Goal: Task Accomplishment & Management: Use online tool/utility

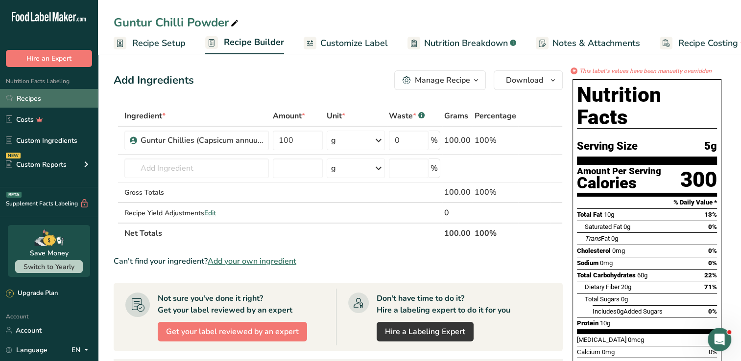
click at [78, 95] on link "Recipes" at bounding box center [49, 98] width 98 height 19
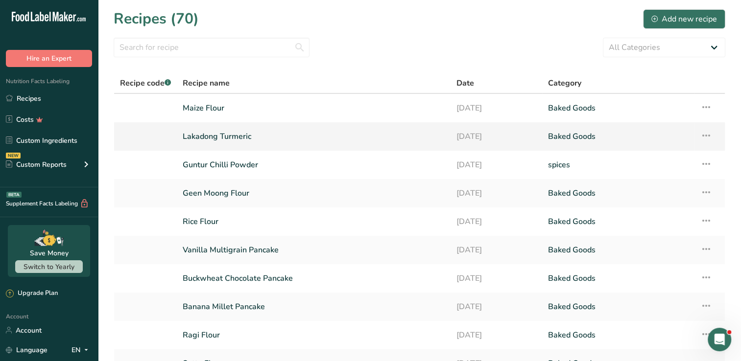
click at [181, 138] on td "Lakadong Turmeric" at bounding box center [314, 136] width 274 height 28
click at [351, 129] on link "Lakadong Turmeric" at bounding box center [314, 136] width 262 height 21
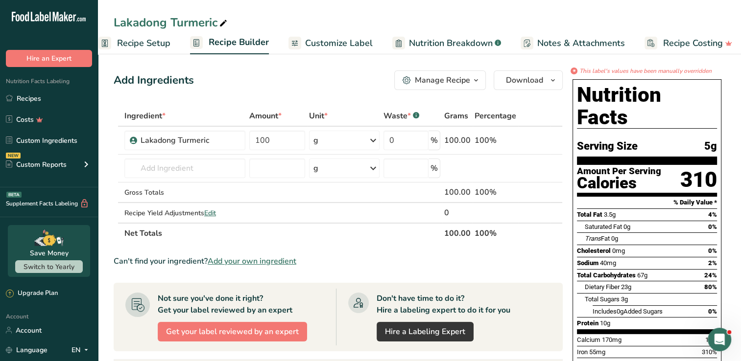
scroll to position [0, 22]
click at [529, 144] on icon at bounding box center [526, 141] width 7 height 10
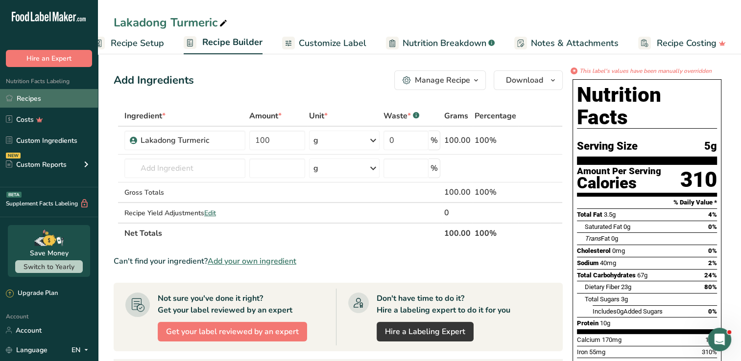
click at [33, 96] on link "Recipes" at bounding box center [49, 98] width 98 height 19
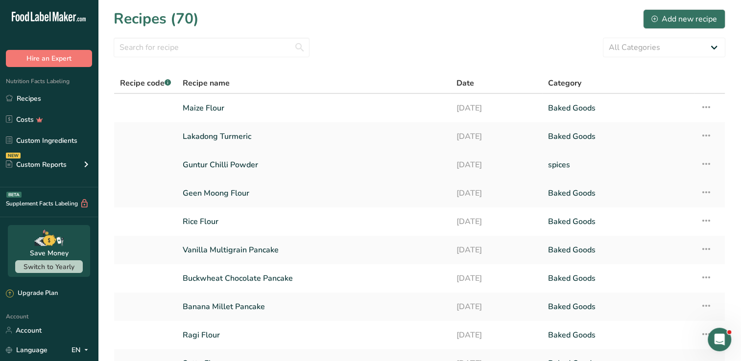
click at [270, 161] on link "Guntur Chilli Powder" at bounding box center [314, 165] width 262 height 21
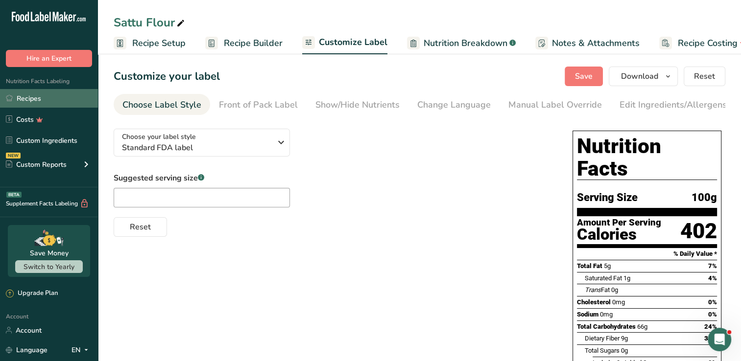
click at [53, 100] on link "Recipes" at bounding box center [49, 98] width 98 height 19
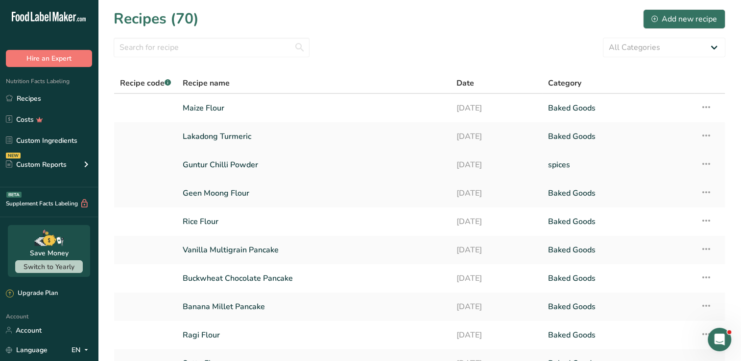
click at [244, 169] on link "Guntur Chilli Powder" at bounding box center [314, 165] width 262 height 21
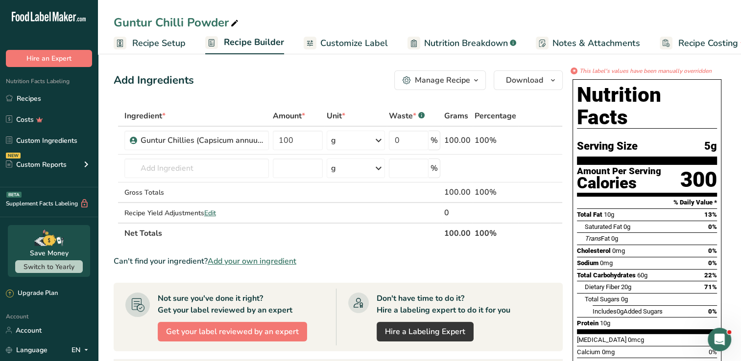
click at [321, 45] on span "Customize Label" at bounding box center [354, 43] width 68 height 13
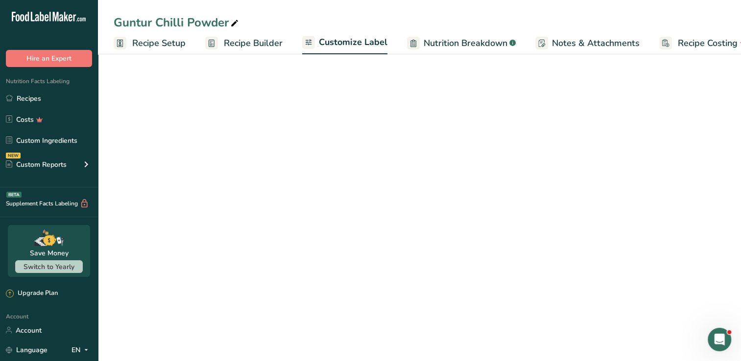
scroll to position [0, 22]
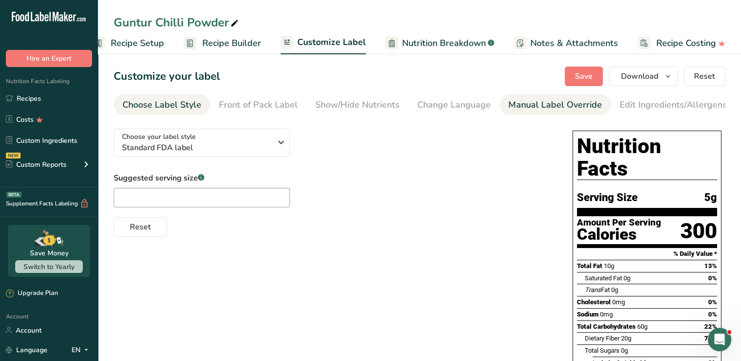
click at [515, 96] on link "Manual Label Override" at bounding box center [555, 105] width 94 height 22
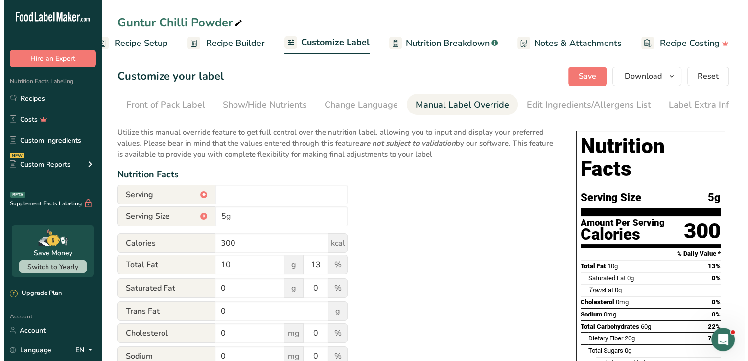
scroll to position [0, 100]
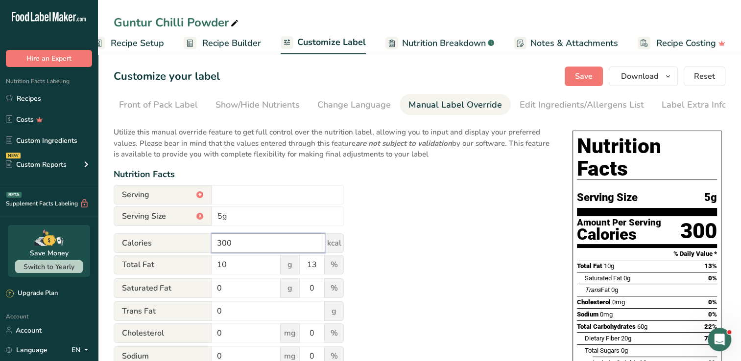
click at [239, 250] on input "300" at bounding box center [268, 244] width 113 height 20
click at [366, 217] on div "Utilize this manual override feature to get full control over the nutrition lab…" at bounding box center [333, 361] width 439 height 480
click at [282, 239] on input "300" at bounding box center [268, 244] width 113 height 20
type input "345"
click at [244, 272] on input "10" at bounding box center [246, 265] width 69 height 20
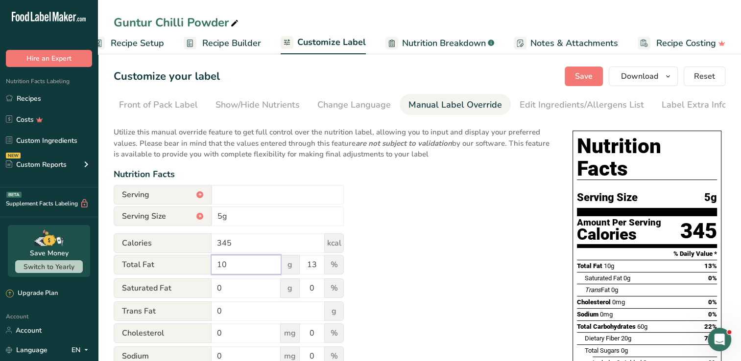
type input "1"
type input "15"
click at [243, 286] on input "0" at bounding box center [246, 289] width 69 height 20
click at [144, 45] on span "Recipe Setup" at bounding box center [137, 43] width 53 height 13
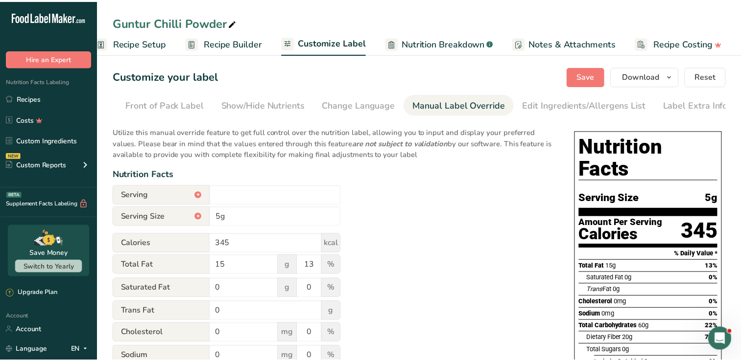
scroll to position [0, 3]
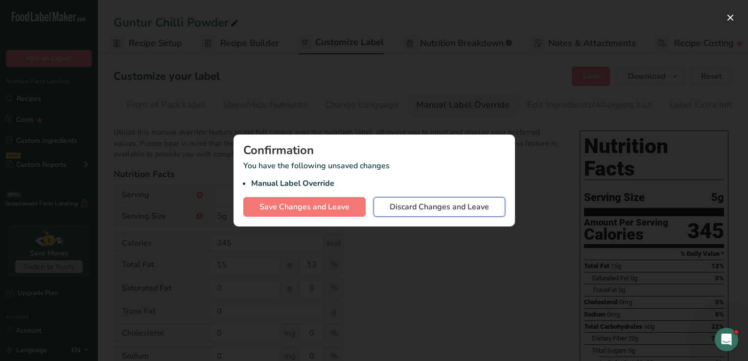
click at [402, 205] on span "Discard Changes and Leave" at bounding box center [439, 207] width 99 height 12
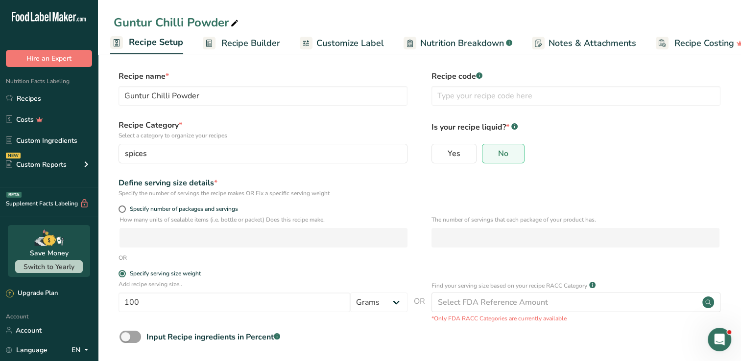
click at [249, 33] on link "Recipe Builder" at bounding box center [241, 43] width 77 height 22
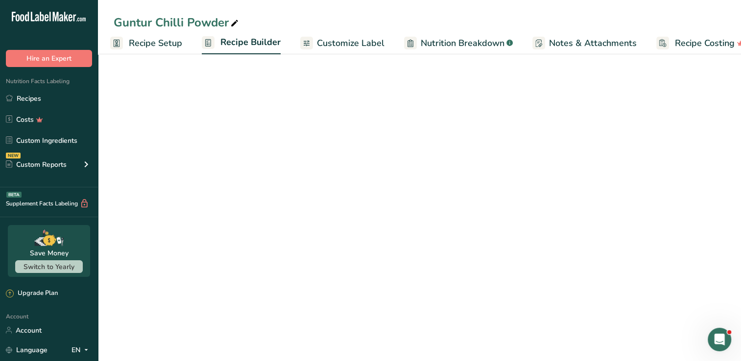
scroll to position [0, 22]
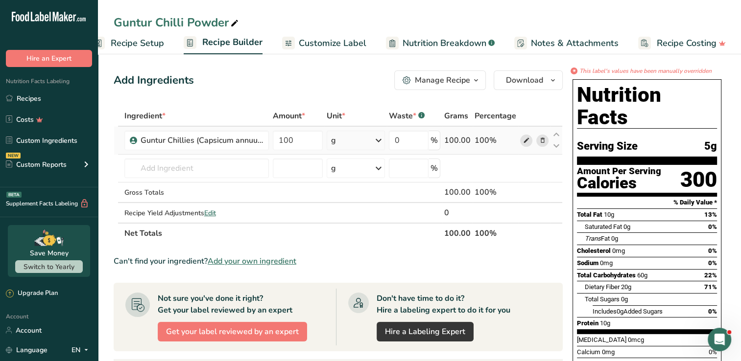
click at [527, 138] on icon at bounding box center [526, 141] width 7 height 10
click at [353, 40] on span "Customize Label" at bounding box center [333, 43] width 68 height 13
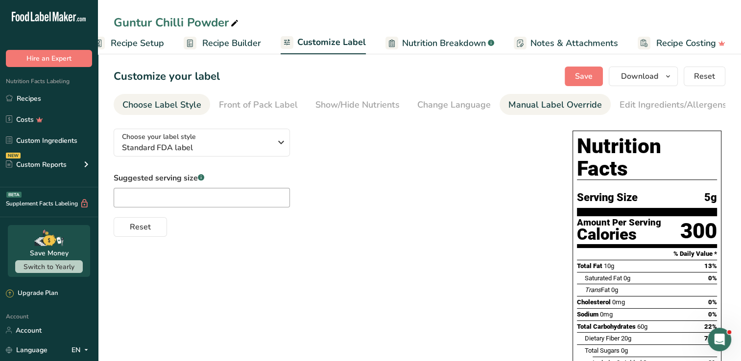
click at [520, 103] on div "Manual Label Override" at bounding box center [555, 104] width 94 height 13
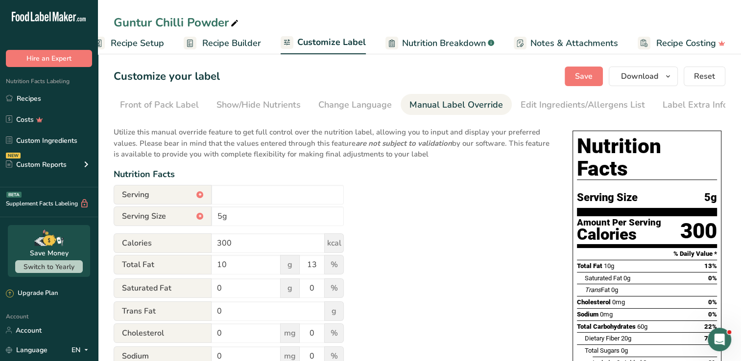
scroll to position [0, 100]
click at [259, 253] on input "300" at bounding box center [268, 244] width 113 height 20
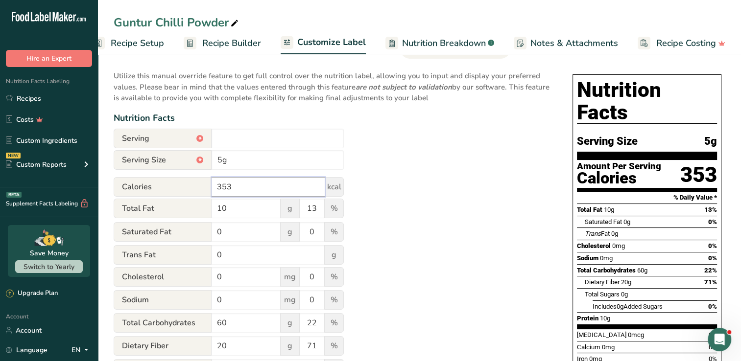
scroll to position [57, 0]
type input "3"
type input "345"
click at [239, 209] on input "10" at bounding box center [246, 208] width 69 height 20
type input "15"
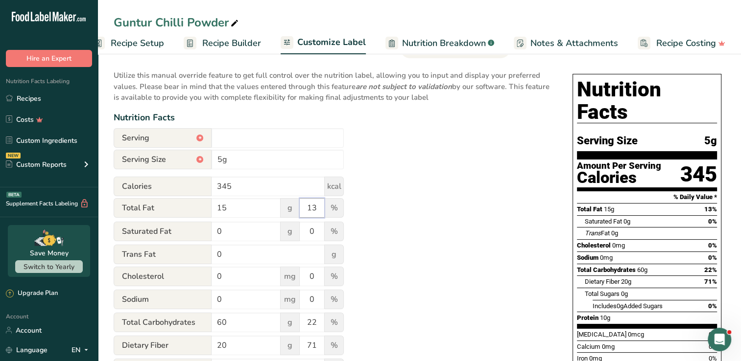
click at [317, 212] on input "13" at bounding box center [312, 208] width 24 height 20
type input "15"
click at [425, 193] on div "Utilize this manual override feature to get full control over the nutrition lab…" at bounding box center [333, 304] width 439 height 480
click at [229, 233] on input "0" at bounding box center [246, 232] width 69 height 20
type input "2.5"
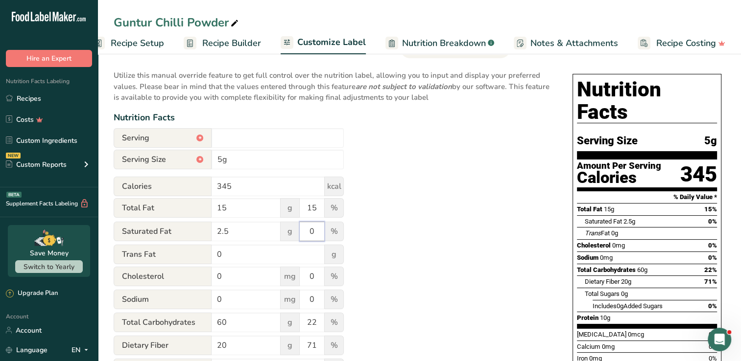
click at [314, 238] on input "0" at bounding box center [312, 232] width 24 height 20
type input "1"
type input "2"
click at [371, 242] on div "Utilize this manual override feature to get full control over the nutrition lab…" at bounding box center [333, 304] width 439 height 480
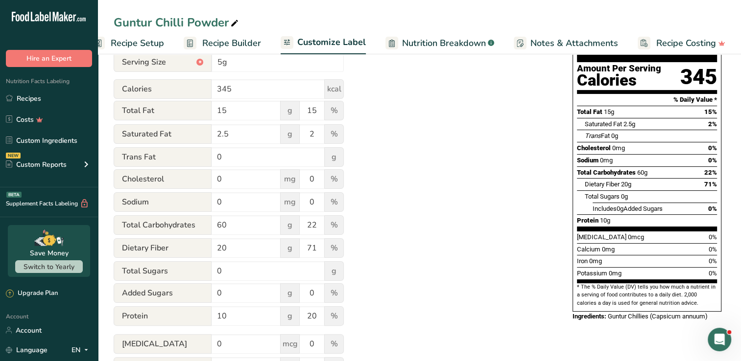
scroll to position [155, 0]
click at [252, 320] on input "10" at bounding box center [246, 316] width 69 height 20
type input "12"
click at [379, 311] on div "Utilize this manual override feature to get full control over the nutrition lab…" at bounding box center [333, 206] width 439 height 480
click at [245, 233] on input "60" at bounding box center [246, 225] width 69 height 20
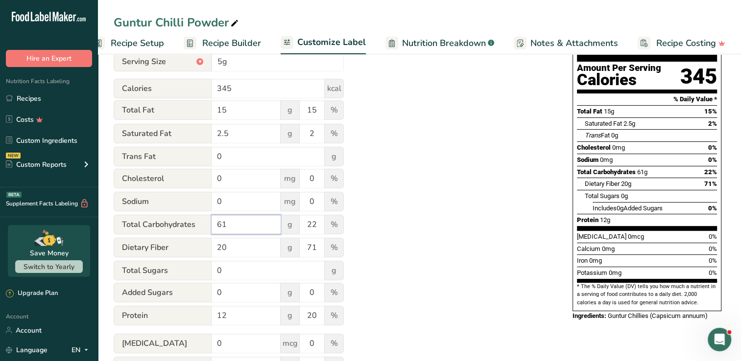
type input "61"
click at [411, 223] on div "Utilize this manual override feature to get full control over the nutrition lab…" at bounding box center [333, 206] width 439 height 480
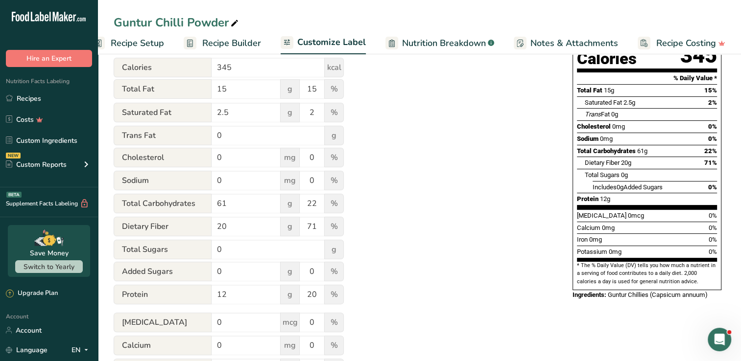
scroll to position [176, 0]
click at [247, 230] on input "20" at bounding box center [246, 226] width 69 height 20
type input "27"
click at [384, 254] on div "Utilize this manual override feature to get full control over the nutrition lab…" at bounding box center [333, 185] width 439 height 480
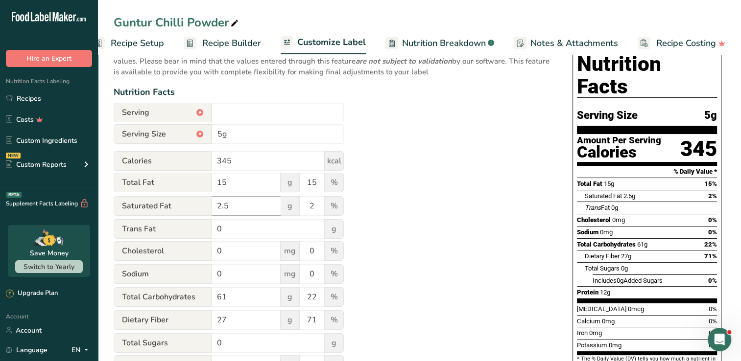
scroll to position [74, 0]
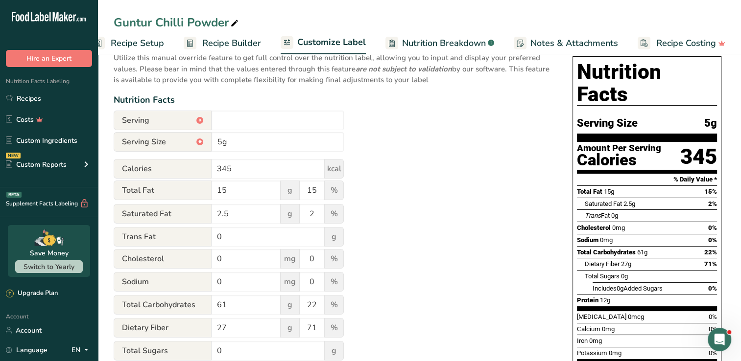
click at [416, 137] on div "Utilize this manual override feature to get full control over the nutrition lab…" at bounding box center [333, 287] width 439 height 480
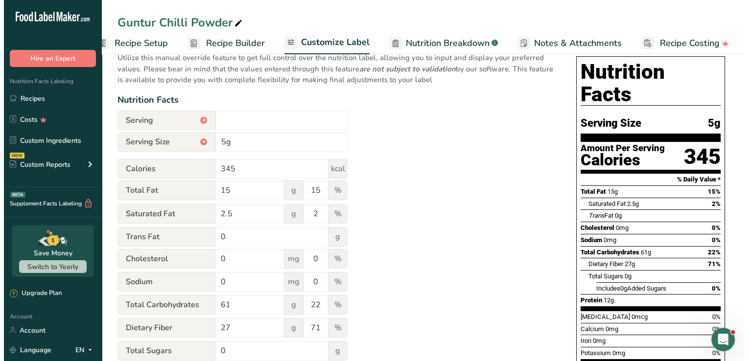
scroll to position [0, 0]
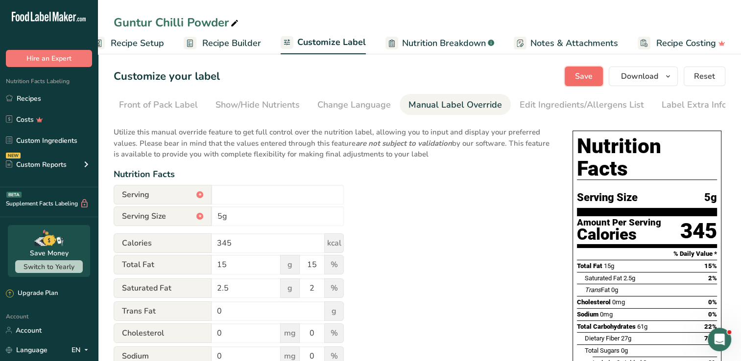
click at [596, 73] on button "Save" at bounding box center [584, 77] width 38 height 20
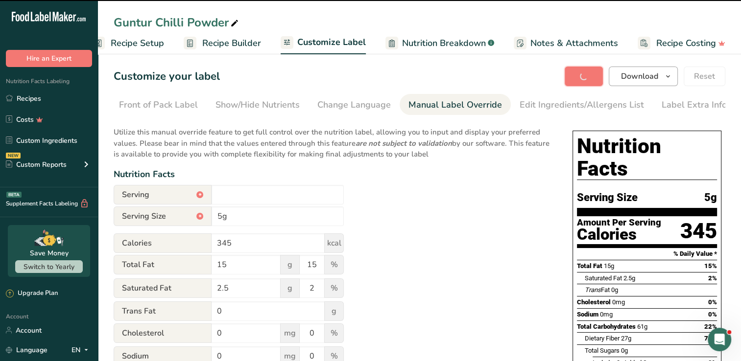
type input "30"
type input "1"
type input "7"
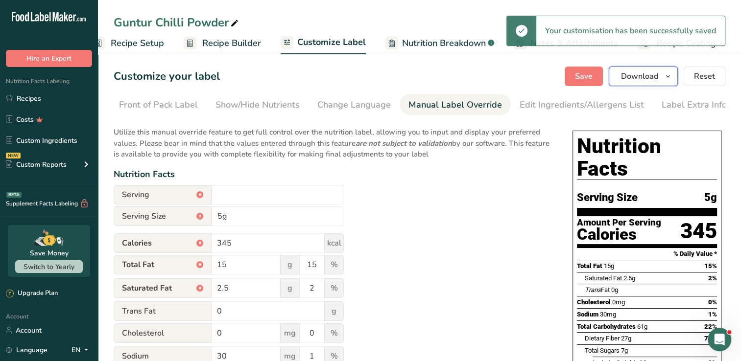
click at [664, 77] on span "button" at bounding box center [668, 77] width 12 height 12
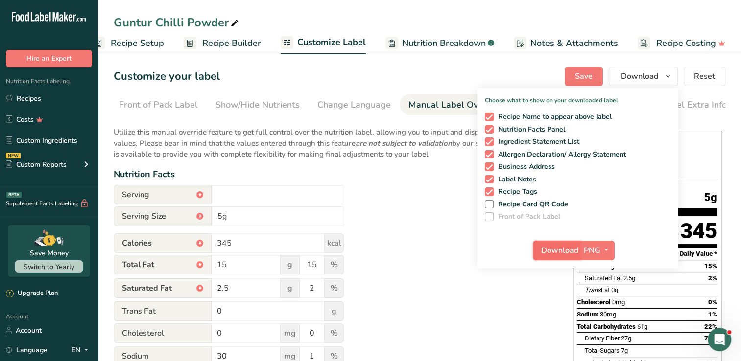
click at [558, 247] on span "Download" at bounding box center [559, 251] width 37 height 12
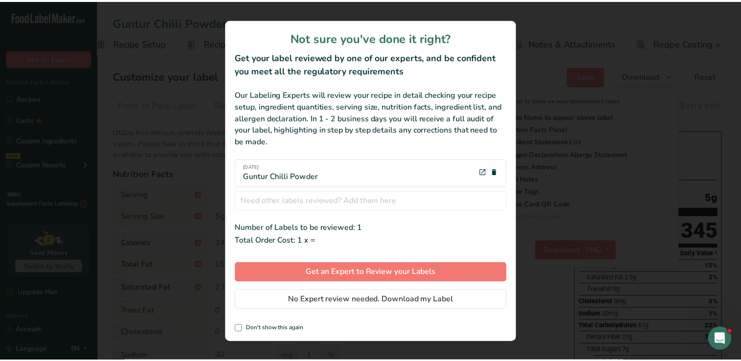
scroll to position [0, 14]
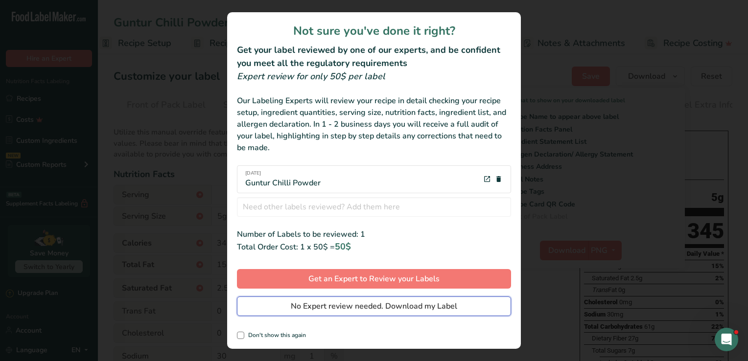
click at [402, 303] on span "No Expert review needed. Download my Label" at bounding box center [374, 307] width 167 height 12
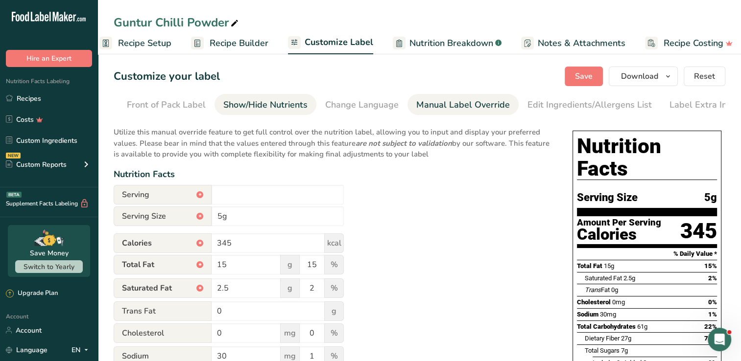
click at [274, 101] on div "Show/Hide Nutrients" at bounding box center [265, 104] width 84 height 13
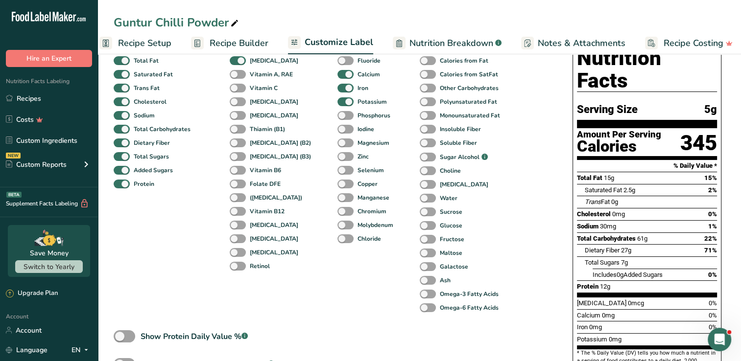
scroll to position [90, 0]
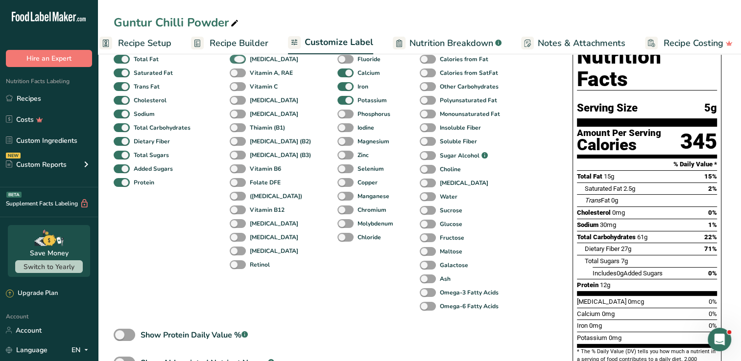
click at [237, 64] on span at bounding box center [238, 59] width 16 height 9
click at [236, 62] on input "[MEDICAL_DATA]" at bounding box center [233, 59] width 6 height 6
checkbox input "false"
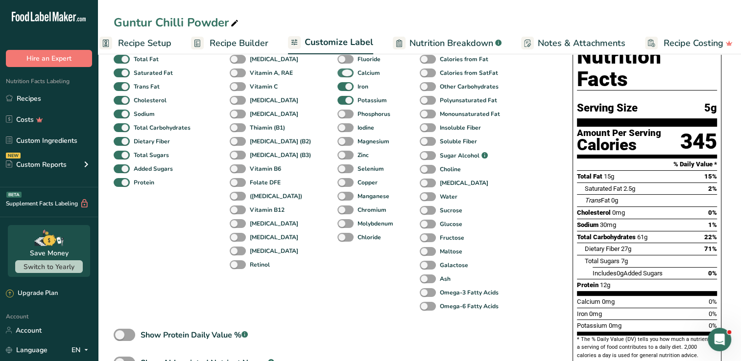
click at [337, 76] on span at bounding box center [345, 73] width 16 height 9
click at [337, 76] on input "Calcium" at bounding box center [340, 73] width 6 height 6
checkbox input "false"
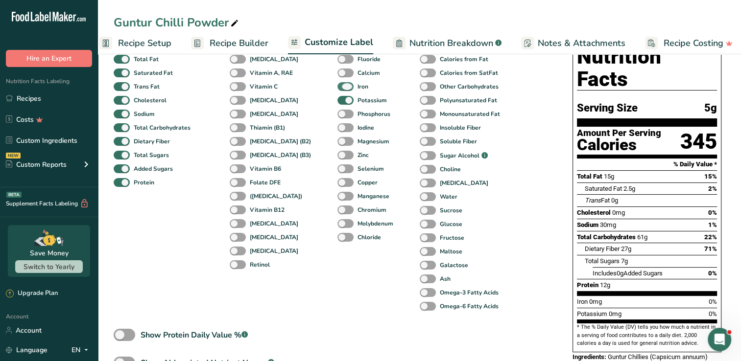
click at [337, 87] on span at bounding box center [345, 86] width 16 height 9
click at [337, 87] on input "Iron" at bounding box center [340, 86] width 6 height 6
checkbox input "false"
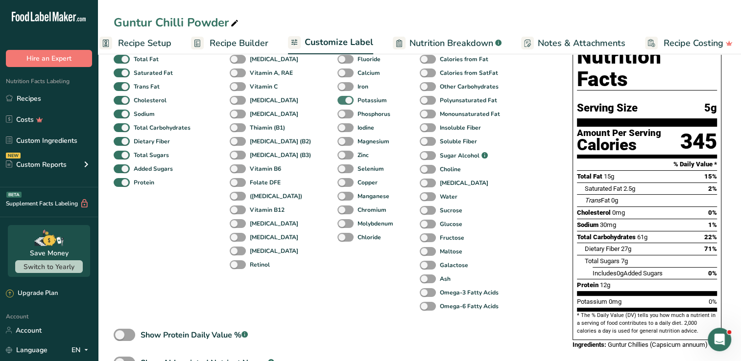
click at [337, 107] on div "Potassium" at bounding box center [344, 101] width 15 height 14
click at [337, 101] on span at bounding box center [345, 100] width 16 height 9
click at [337, 101] on input "Potassium" at bounding box center [340, 100] width 6 height 6
checkbox input "false"
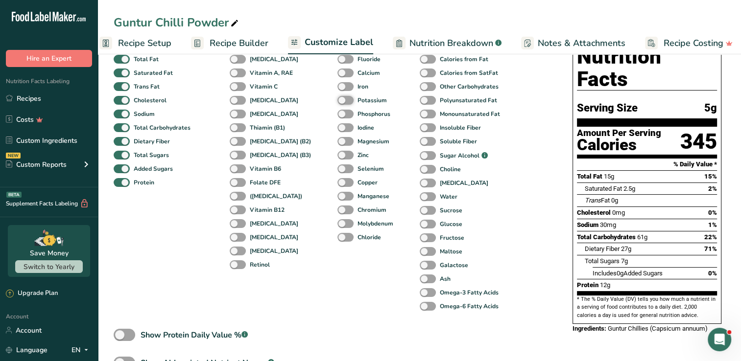
scroll to position [0, 0]
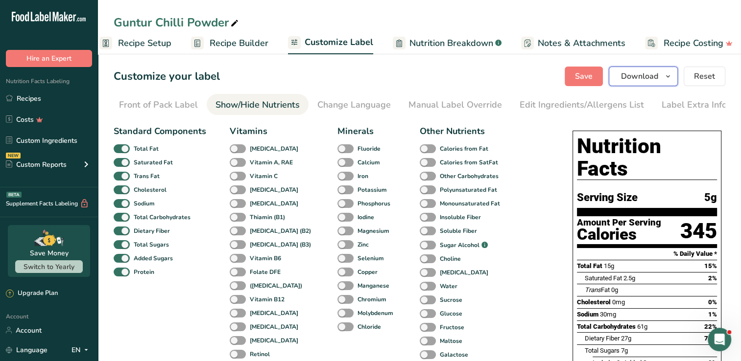
click at [627, 76] on span "Download" at bounding box center [639, 77] width 37 height 12
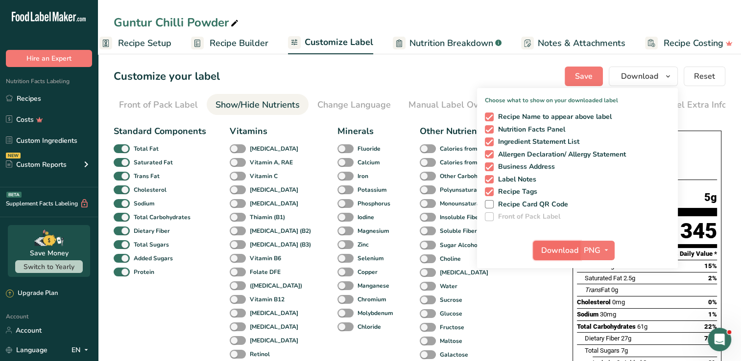
click at [564, 246] on span "Download" at bounding box center [559, 251] width 37 height 12
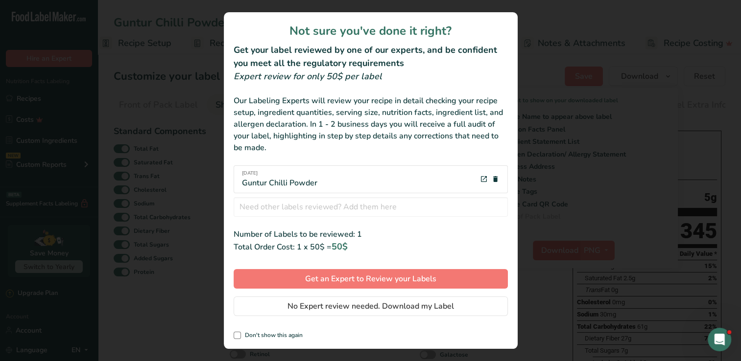
scroll to position [0, 92]
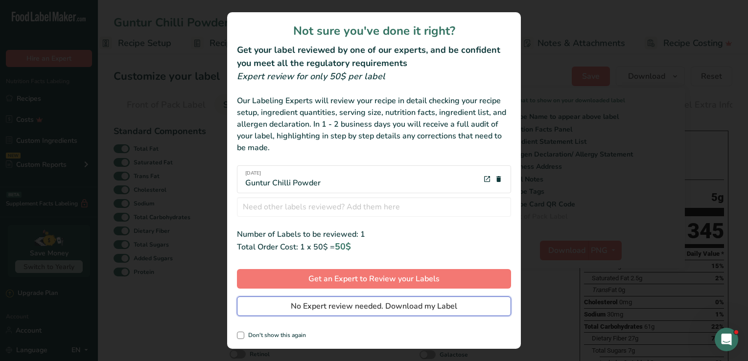
click at [428, 312] on button "No Expert review needed. Download my Label" at bounding box center [374, 307] width 274 height 20
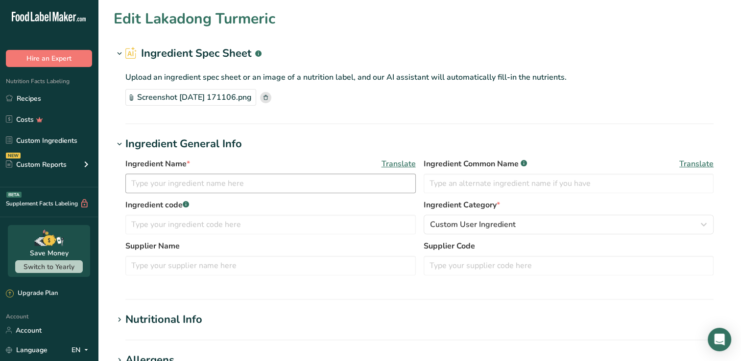
type input "Lakadong Turmeric"
type input "100"
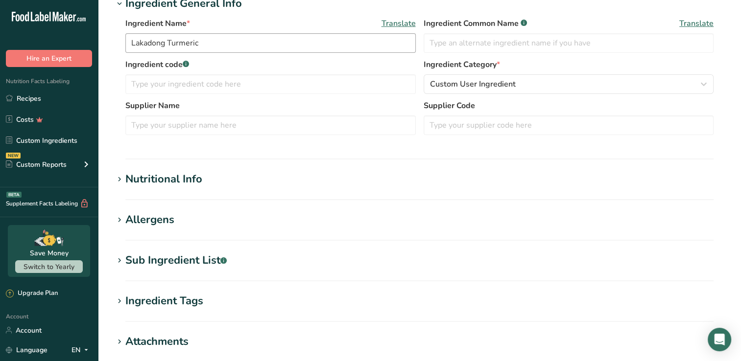
type input "312"
type KJ "1305.41"
type Fat "3.25"
type Fat "0"
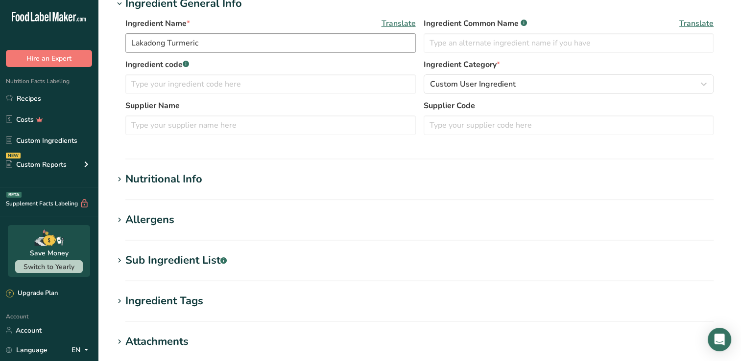
type input "0"
type input "38"
type Carbohydrates "67.14"
type Fiber "22.5"
type Sugars "3.21"
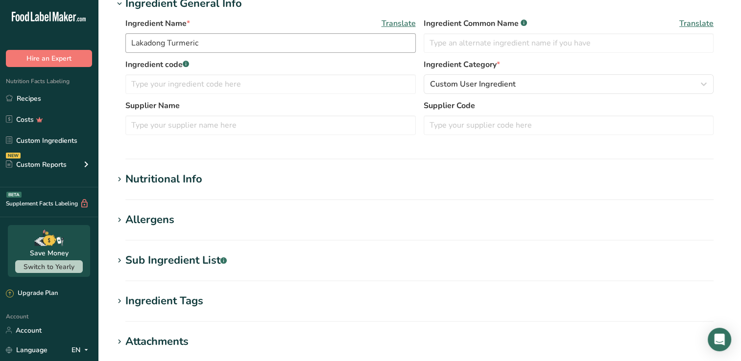
type Sugars "0"
type input "9.68"
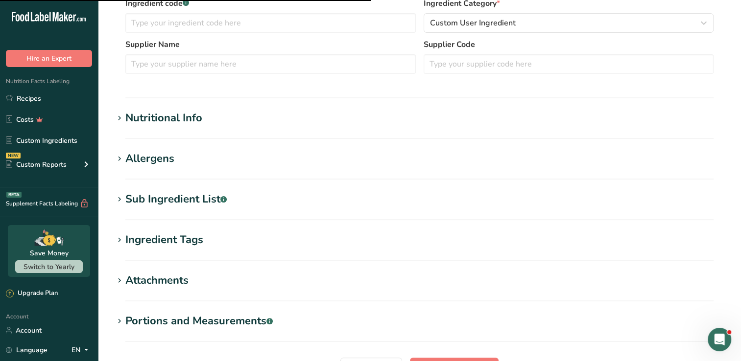
click at [217, 120] on h1 "Nutritional Info" at bounding box center [420, 118] width 612 height 16
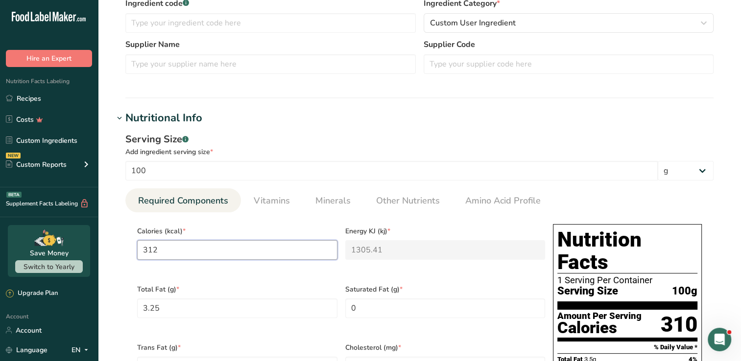
click at [237, 245] on input "312" at bounding box center [237, 250] width 200 height 20
type input "31"
type KJ "129.7"
type input "3"
type KJ "12.6"
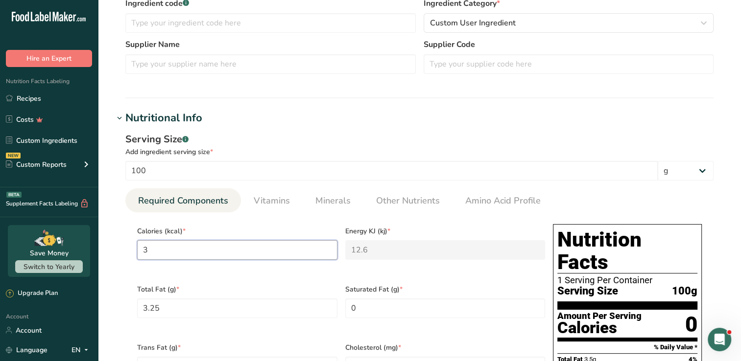
type input "34"
type KJ "142.3"
type input "345"
type KJ "1443.5"
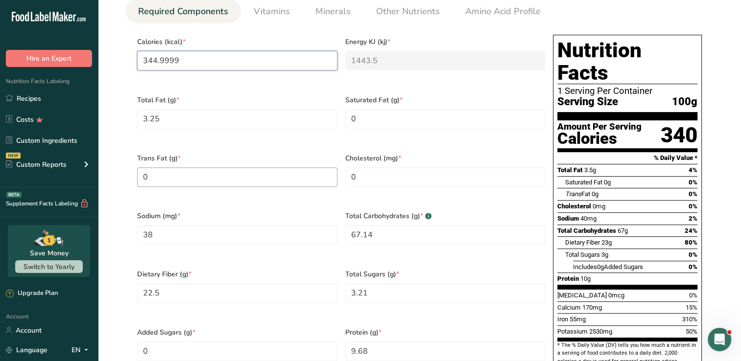
scroll to position [392, 0]
type input "344.9999"
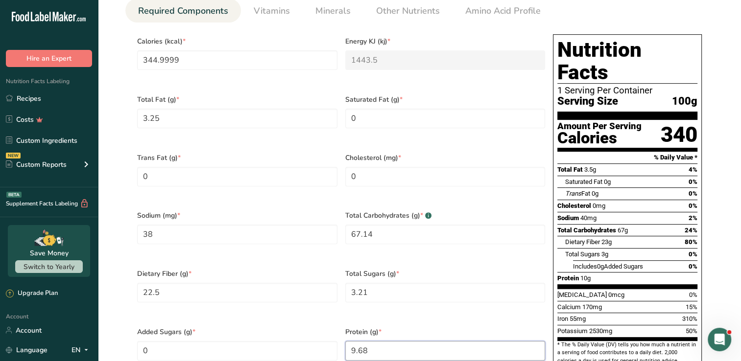
click at [373, 341] on input "9.68" at bounding box center [445, 351] width 200 height 20
type input "12"
click at [387, 228] on Carbohydrates "67.14" at bounding box center [445, 235] width 200 height 20
type Carbohydrates "61"
click at [378, 283] on Sugars "3.21" at bounding box center [445, 293] width 200 height 20
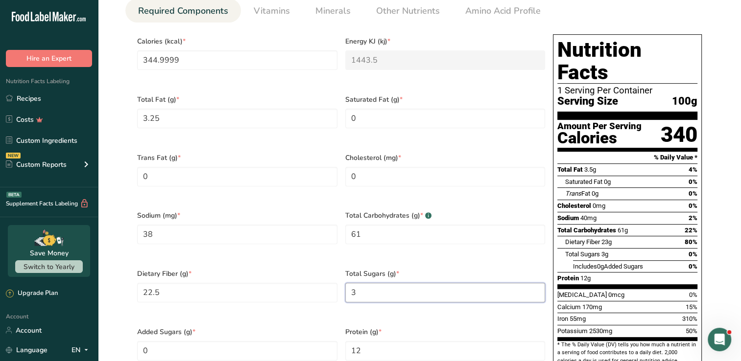
type Sugars "0"
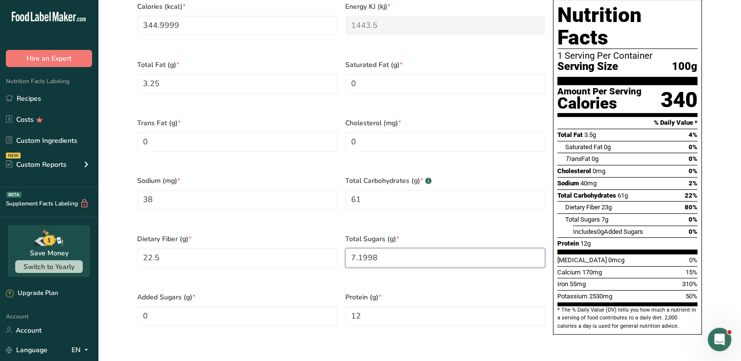
scroll to position [427, 0]
type Sugars "0"
type Sugars "7.2"
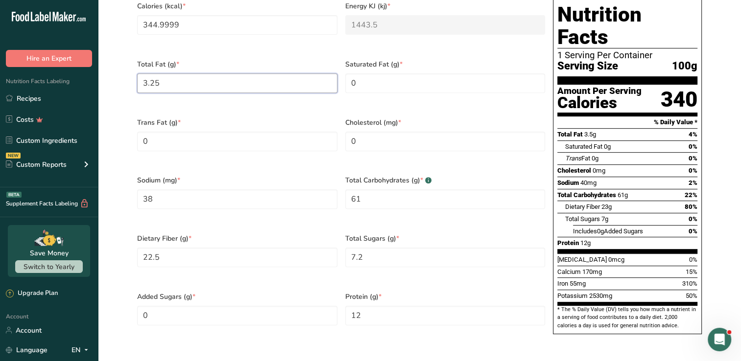
click at [282, 79] on Fat "3.25" at bounding box center [237, 83] width 200 height 20
type Fat "0"
type Fat "15"
click at [366, 79] on Fat "0" at bounding box center [445, 83] width 200 height 20
type Fat "2.5"
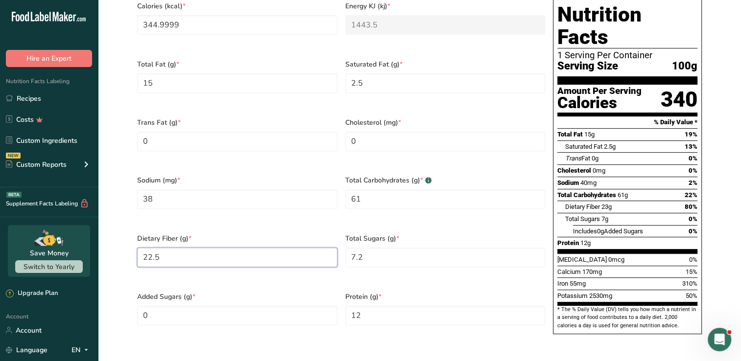
click at [233, 248] on Fiber "22.5" at bounding box center [237, 258] width 200 height 20
type Fiber "27"
click at [224, 190] on input "38" at bounding box center [237, 200] width 200 height 20
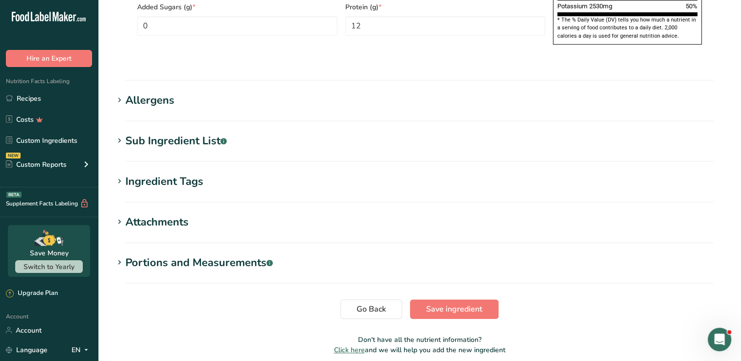
scroll to position [733, 0]
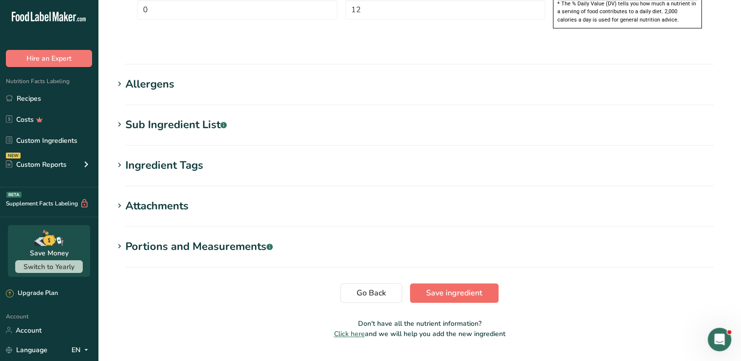
type input "30"
click at [425, 284] on button "Save ingredient" at bounding box center [454, 294] width 89 height 20
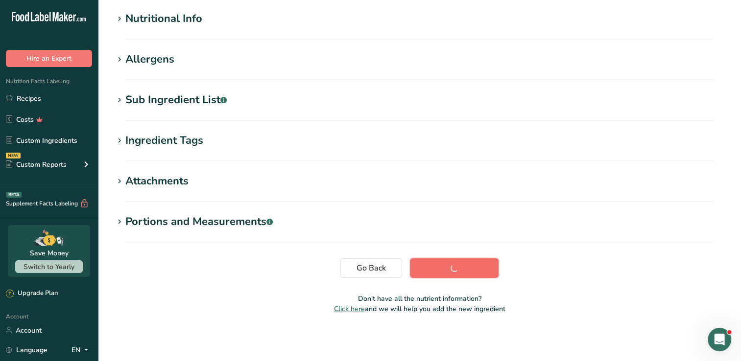
scroll to position [116, 0]
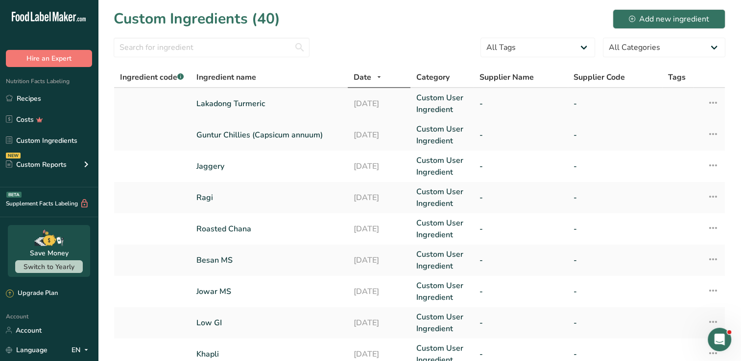
click at [310, 107] on link "Lakadong Turmeric" at bounding box center [268, 104] width 145 height 12
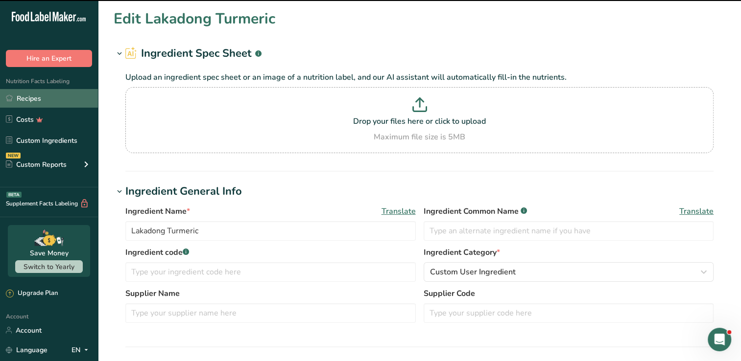
click at [22, 103] on link "Recipes" at bounding box center [49, 98] width 98 height 19
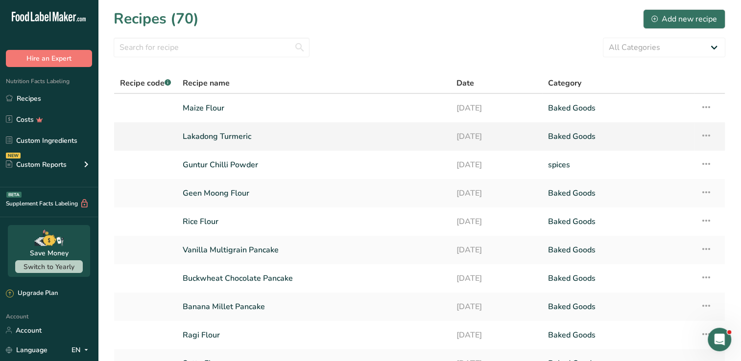
click at [242, 144] on link "Lakadong Turmeric" at bounding box center [314, 136] width 262 height 21
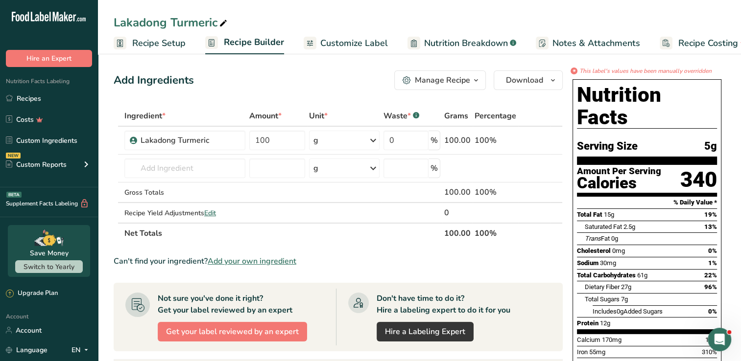
click at [368, 42] on span "Customize Label" at bounding box center [354, 43] width 68 height 13
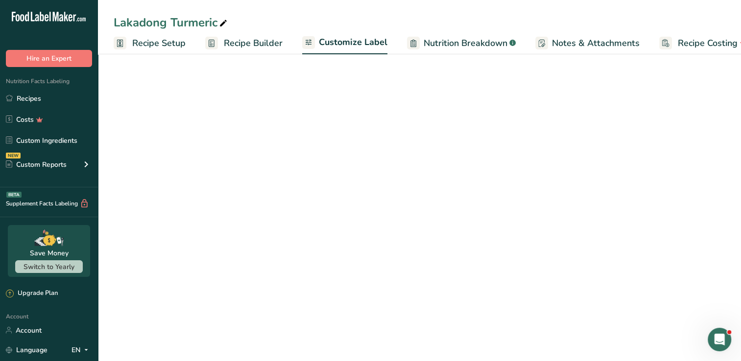
scroll to position [0, 22]
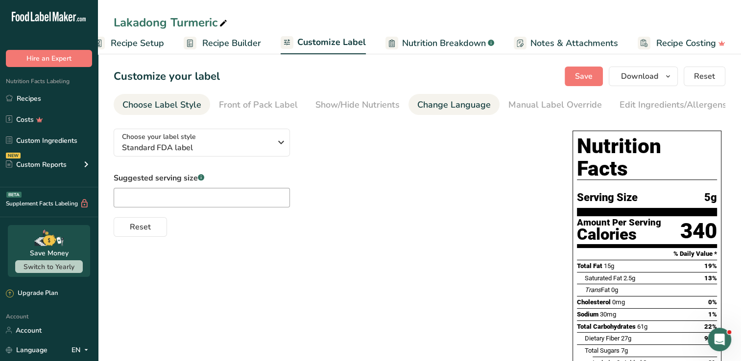
click at [417, 105] on div "Change Language" at bounding box center [453, 104] width 73 height 13
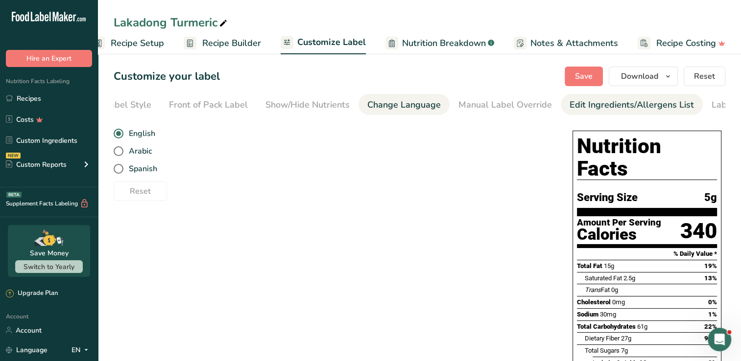
scroll to position [0, 100]
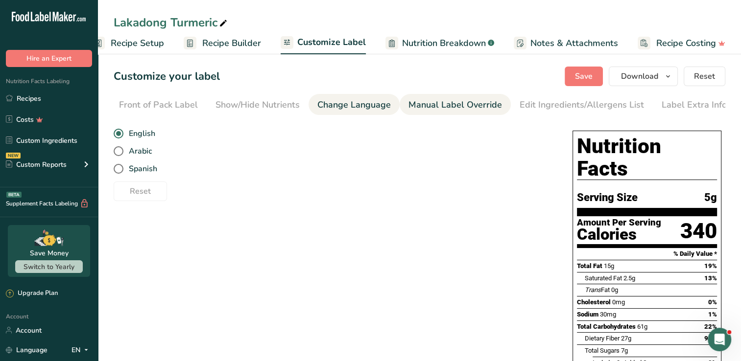
click at [478, 106] on div "Manual Label Override" at bounding box center [455, 104] width 94 height 13
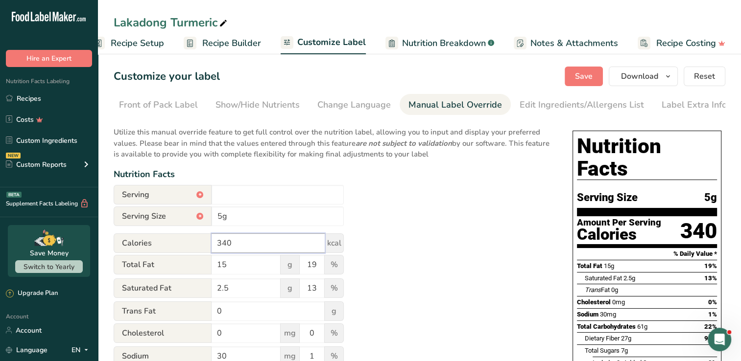
click at [233, 247] on input "340" at bounding box center [268, 244] width 113 height 20
type input "345"
click at [396, 209] on div "Utilize this manual override feature to get full control over the nutrition lab…" at bounding box center [333, 349] width 439 height 457
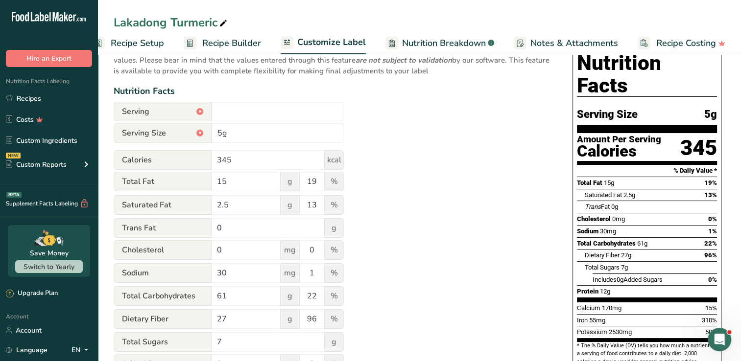
scroll to position [82, 0]
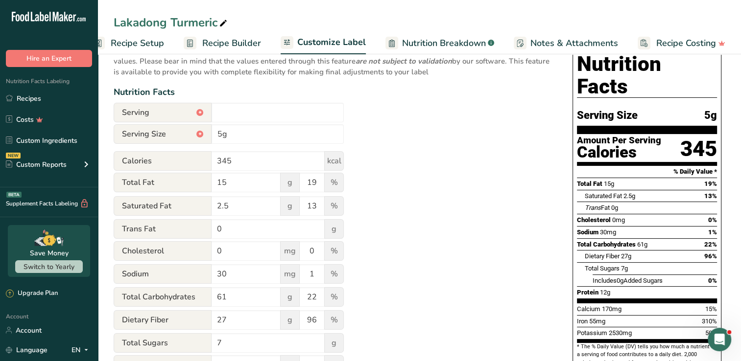
click at [396, 209] on div "Utilize this manual override feature to get full control over the nutrition lab…" at bounding box center [333, 267] width 439 height 457
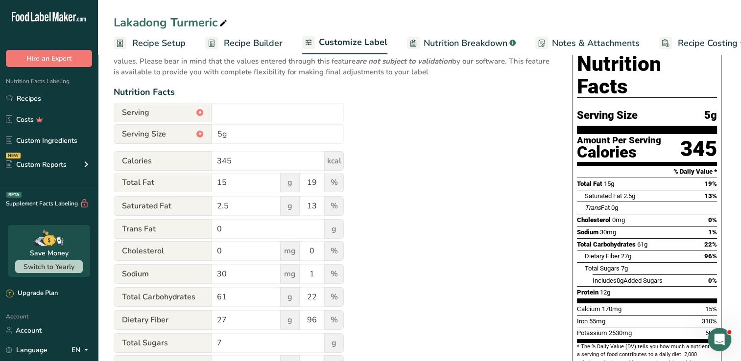
click at [436, 46] on span "Nutrition Breakdown" at bounding box center [466, 43] width 84 height 13
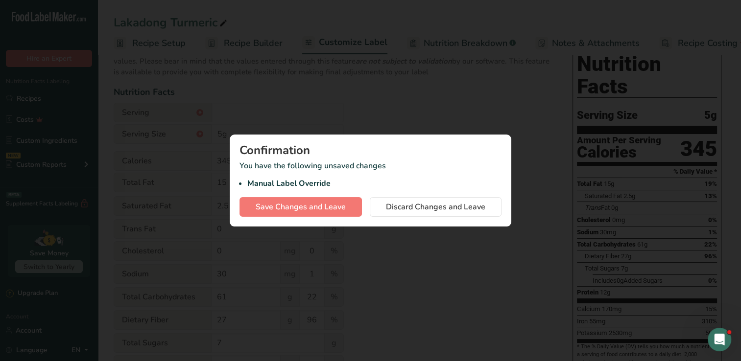
scroll to position [0, 14]
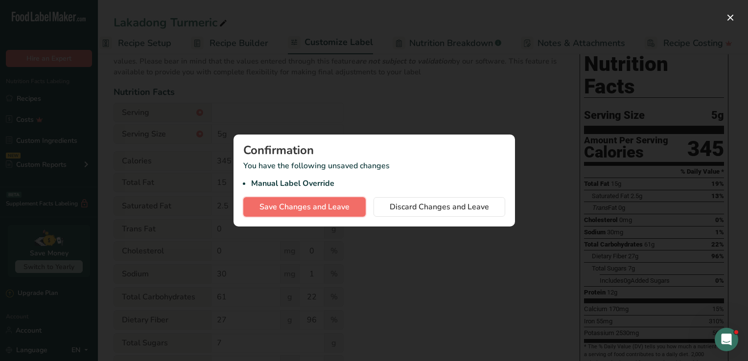
click at [315, 205] on span "Save Changes and Leave" at bounding box center [305, 207] width 90 height 12
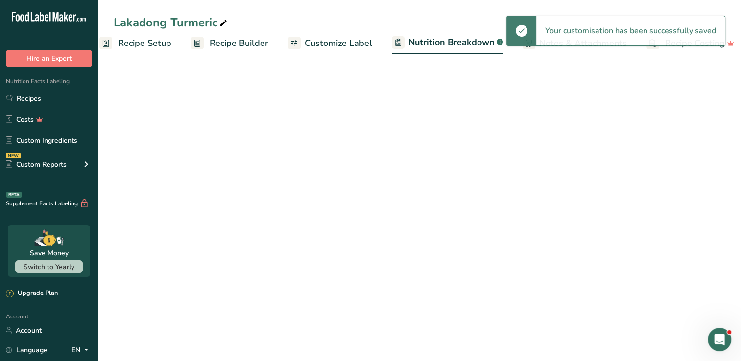
select select "Calories"
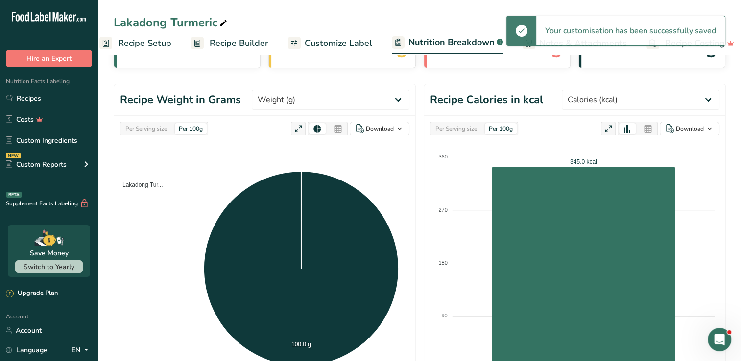
click at [157, 42] on span "Recipe Setup" at bounding box center [144, 43] width 53 height 13
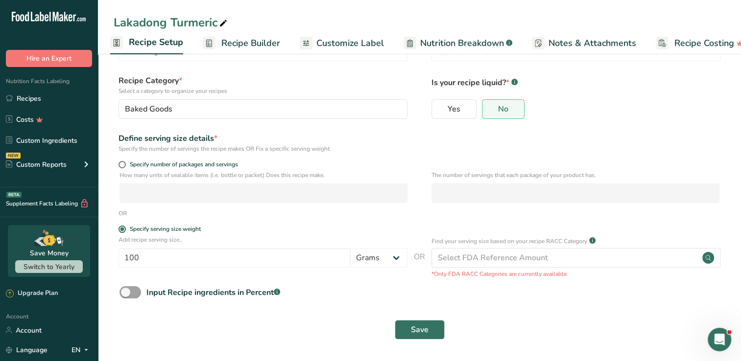
scroll to position [45, 0]
click at [264, 228] on label "Specify serving size weight" at bounding box center [263, 229] width 289 height 7
click at [125, 228] on input "Specify serving size weight" at bounding box center [122, 229] width 6 height 6
click at [341, 44] on span "Customize Label" at bounding box center [350, 43] width 68 height 13
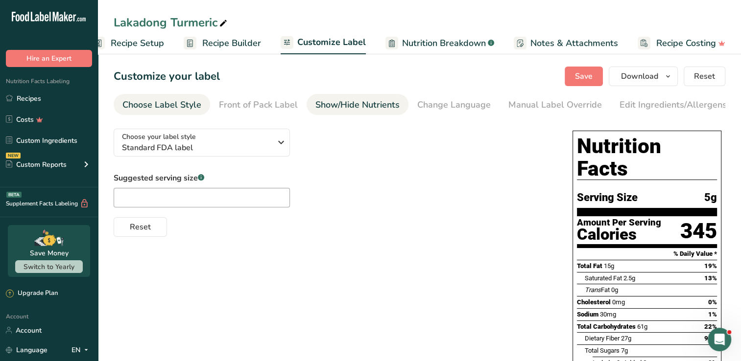
click at [368, 111] on div "Show/Hide Nutrients" at bounding box center [357, 104] width 84 height 13
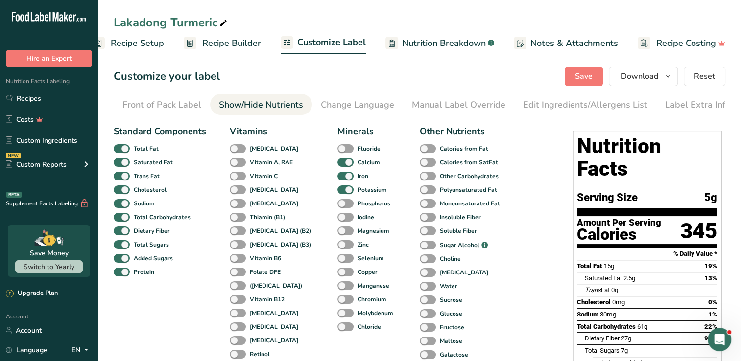
scroll to position [0, 100]
click at [526, 304] on div "Standard Components Total Fat Saturated Fat Trans Fat Cholesterol Sodium Total …" at bounding box center [333, 319] width 439 height 397
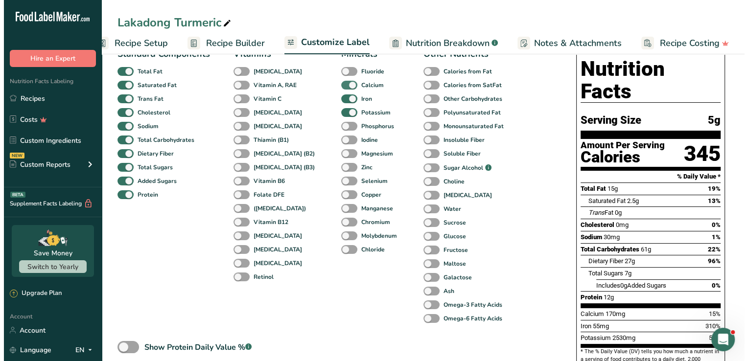
scroll to position [0, 0]
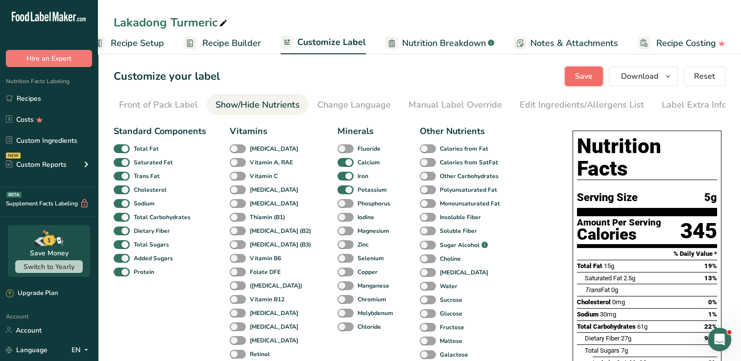
click at [578, 73] on span "Save" at bounding box center [584, 77] width 18 height 12
click at [648, 84] on button "Download" at bounding box center [643, 77] width 69 height 20
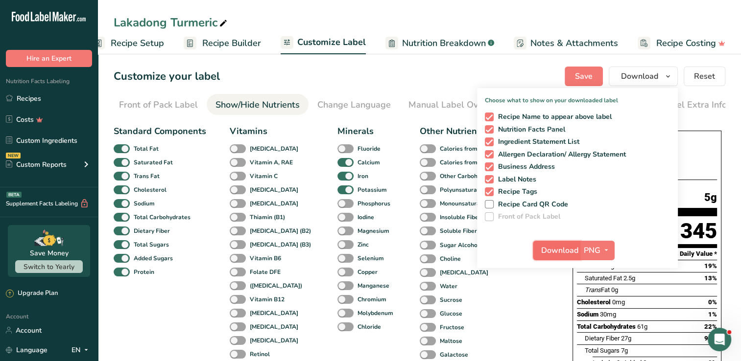
click at [551, 253] on span "Download" at bounding box center [559, 251] width 37 height 12
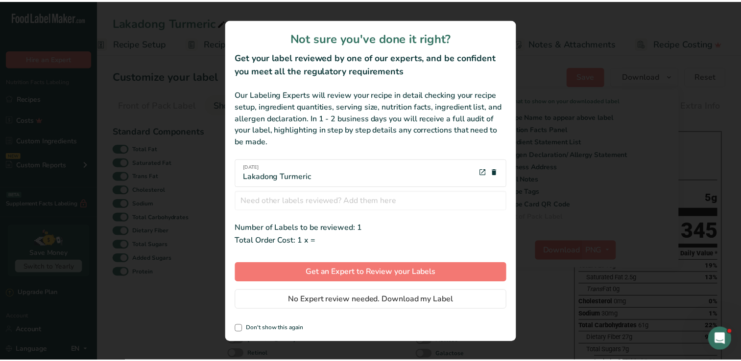
scroll to position [0, 14]
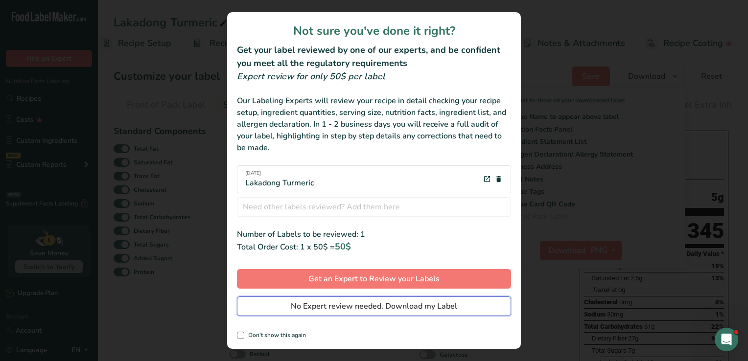
click at [394, 306] on span "No Expert review needed. Download my Label" at bounding box center [374, 307] width 167 height 12
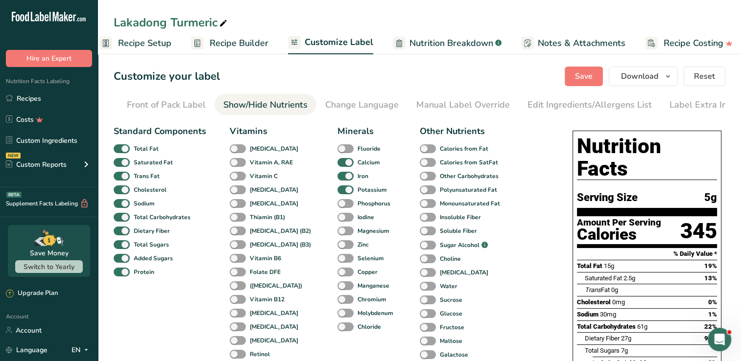
scroll to position [0, 0]
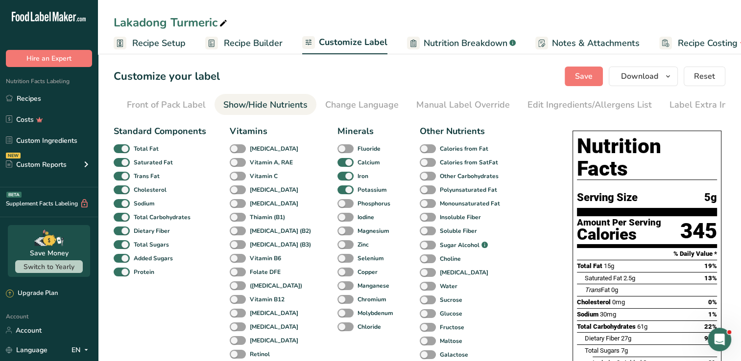
click at [240, 48] on span "Recipe Builder" at bounding box center [253, 43] width 59 height 13
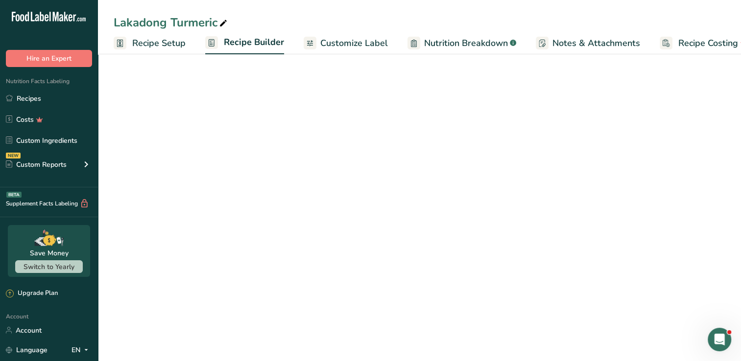
scroll to position [0, 22]
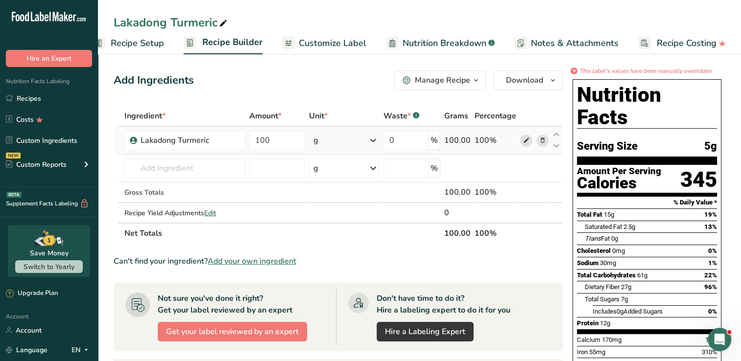
click at [522, 140] on span at bounding box center [526, 141] width 12 height 12
click at [523, 143] on icon at bounding box center [526, 141] width 7 height 10
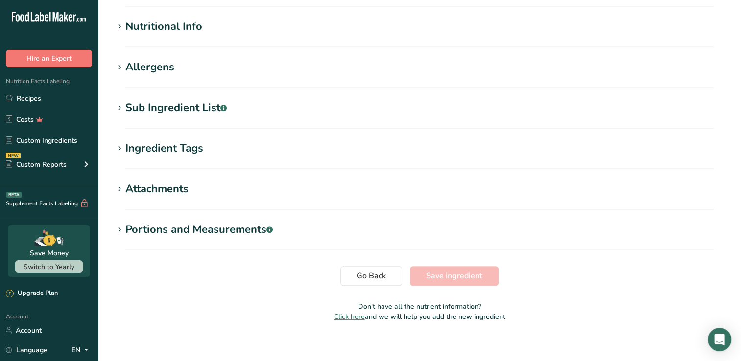
type input "Guntur Chillies (Capsicum annuum)"
click at [213, 38] on section "Nutritional Info Serving Size .a-a{fill:#347362;}.b-a{fill:#fff;} Add ingredien…" at bounding box center [420, 33] width 612 height 29
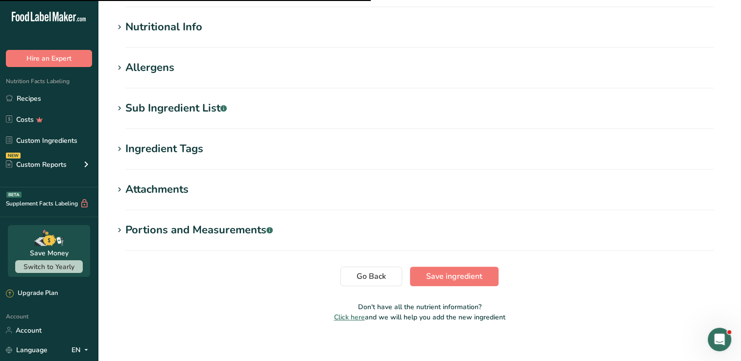
scroll to position [0, 0]
click at [136, 38] on section "Nutritional Info Serving Size .a-a{fill:#347362;}.b-a{fill:#fff;} Add ingredien…" at bounding box center [420, 33] width 612 height 29
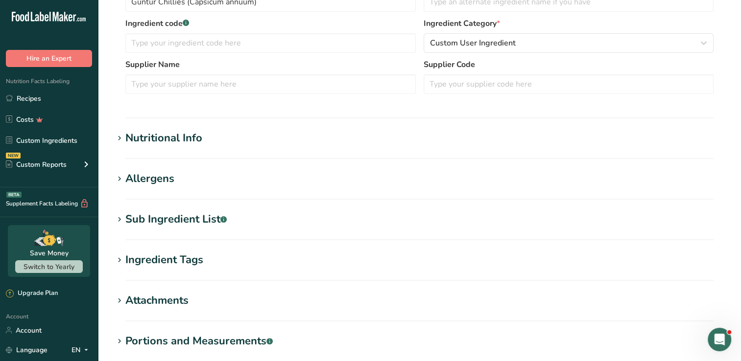
scroll to position [188, 0]
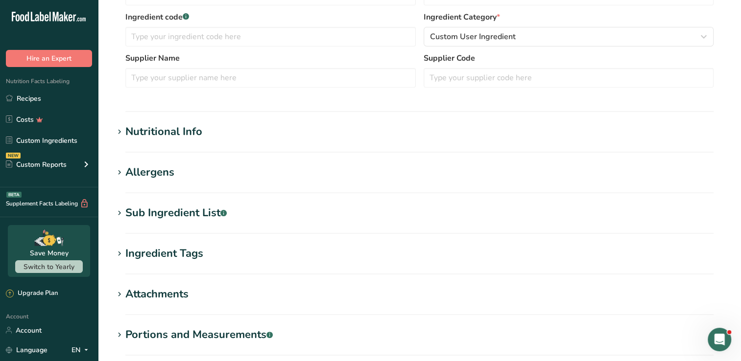
click at [121, 132] on icon at bounding box center [119, 132] width 9 height 14
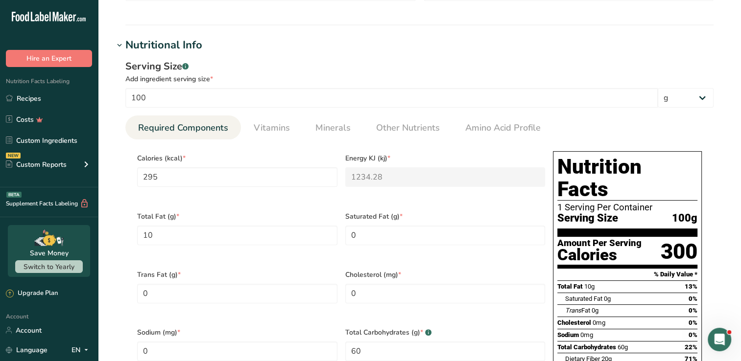
scroll to position [276, 0]
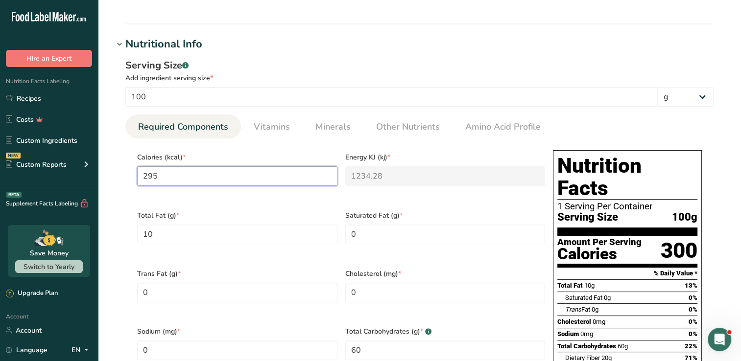
click at [174, 177] on input "295" at bounding box center [237, 177] width 200 height 20
type input "29"
type KJ "121.3"
type input "2"
type KJ "8.4"
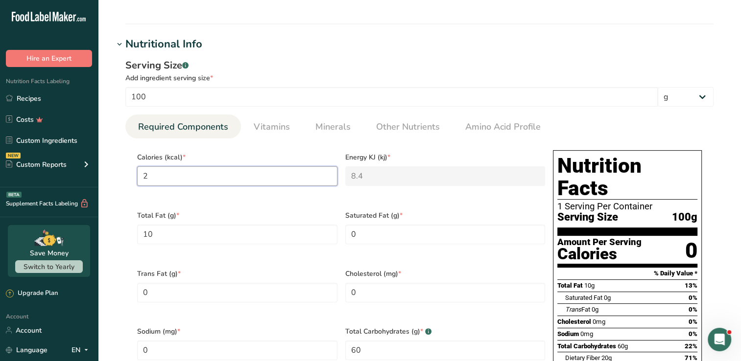
type input "0"
type KJ "0"
type input "3"
type KJ "12.6"
type input "34"
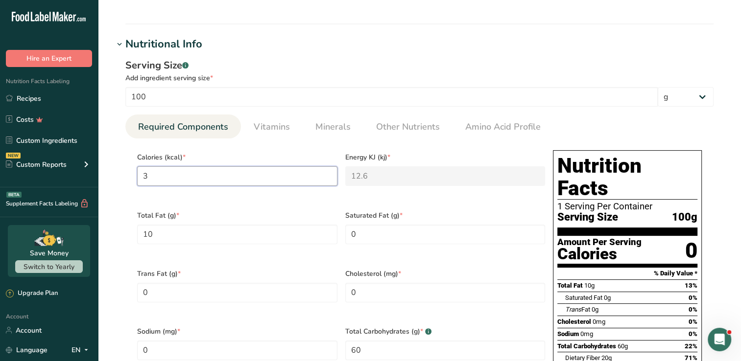
type KJ "142.3"
type input "345"
type KJ "1443.5"
type input "345"
click at [210, 228] on Fat "10" at bounding box center [237, 235] width 200 height 20
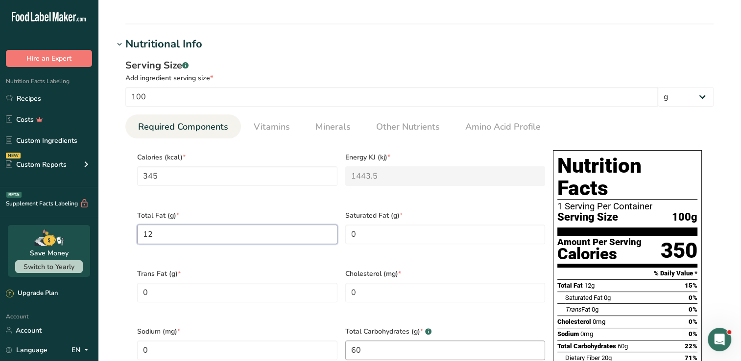
type Fat "12"
click at [368, 341] on Carbohydrates "60" at bounding box center [445, 351] width 200 height 20
type Carbohydrates "61"
click at [323, 321] on div "Sodium (mg) * 0" at bounding box center [237, 350] width 208 height 58
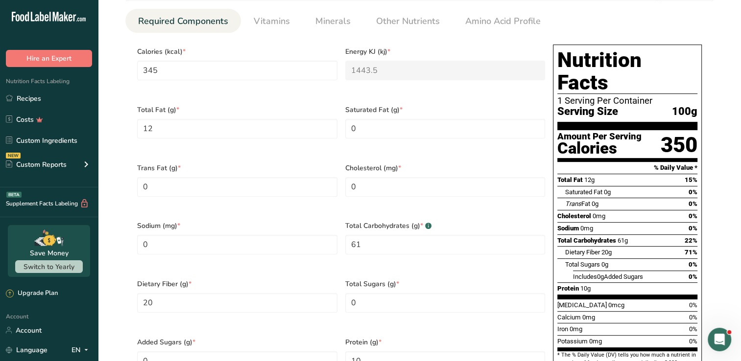
scroll to position [387, 0]
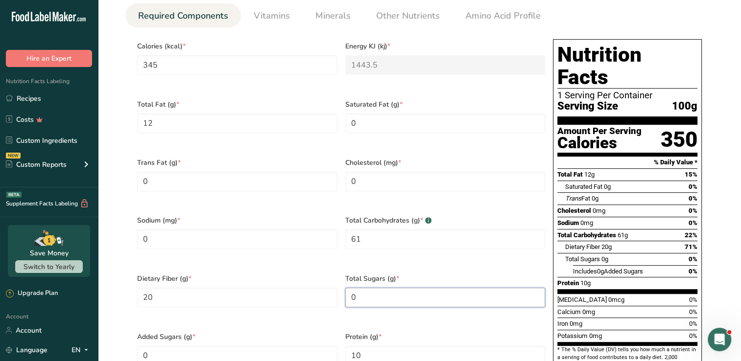
click at [359, 288] on Sugars "0" at bounding box center [445, 298] width 200 height 20
type Sugars "7.2"
click at [246, 288] on Fiber "20" at bounding box center [237, 298] width 200 height 20
type Fiber "27"
click at [249, 274] on span "Dietary Fiber (g) *" at bounding box center [237, 279] width 200 height 10
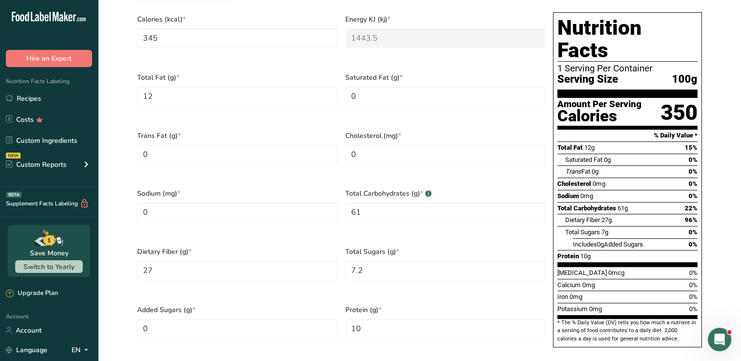
scroll to position [414, 0]
click at [364, 92] on Fat "0" at bounding box center [445, 96] width 200 height 20
type Fat "2.5"
click at [250, 204] on input "0" at bounding box center [237, 212] width 200 height 20
type input "30"
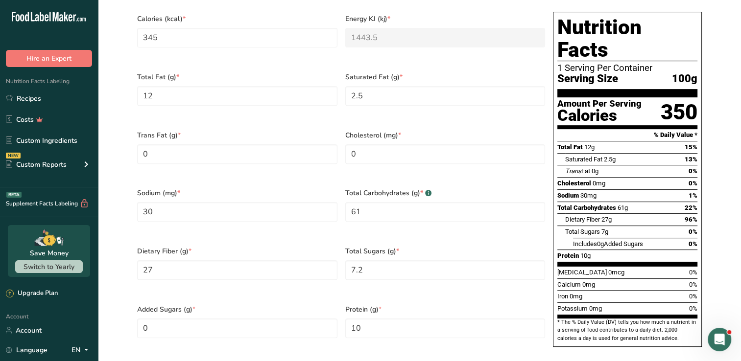
click at [253, 246] on span "Dietary Fiber (g) *" at bounding box center [237, 251] width 200 height 10
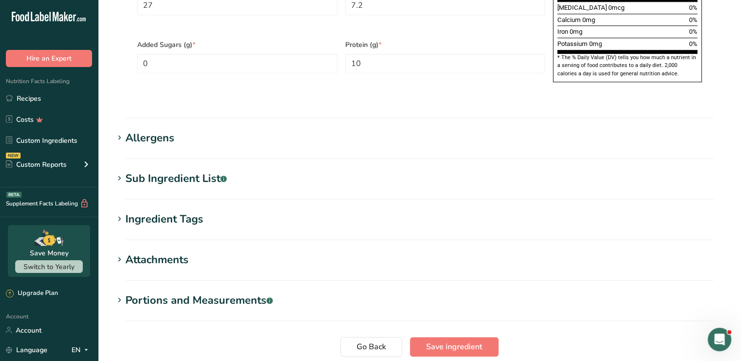
scroll to position [680, 0]
click at [426, 341] on span "Save ingredient" at bounding box center [454, 347] width 56 height 12
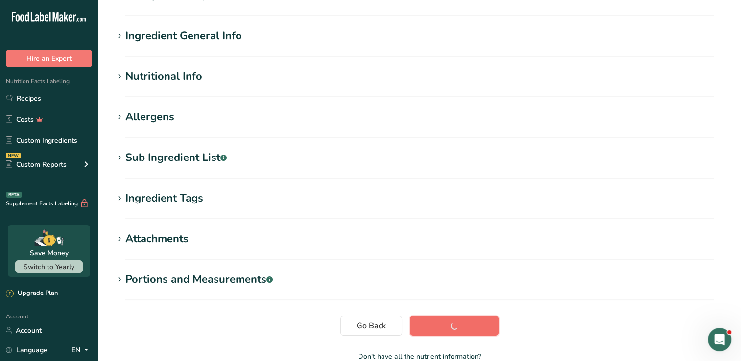
scroll to position [0, 0]
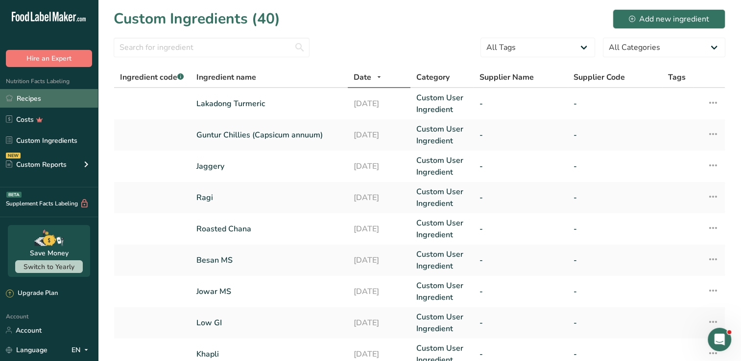
click at [60, 98] on link "Recipes" at bounding box center [49, 98] width 98 height 19
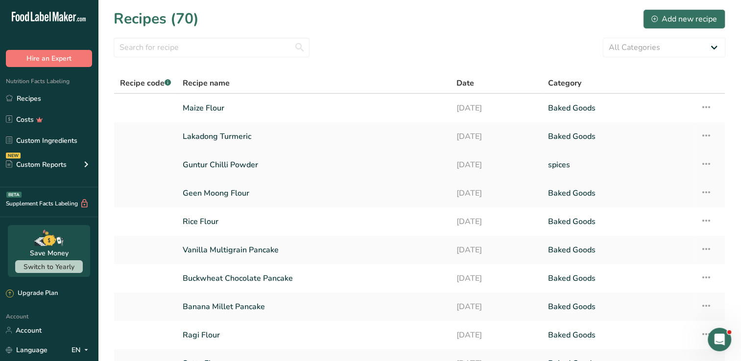
click at [246, 165] on link "Guntur Chilli Powder" at bounding box center [314, 165] width 262 height 21
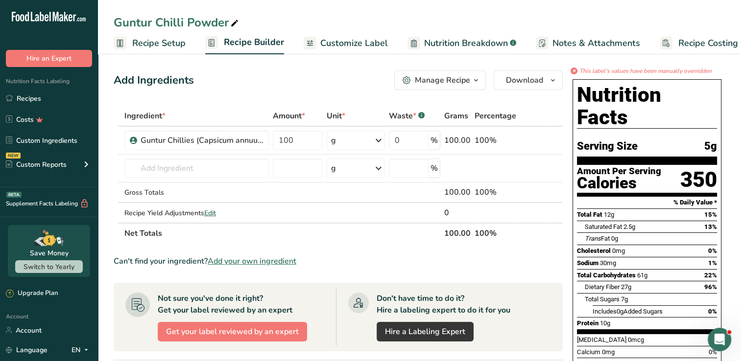
click at [374, 44] on span "Customize Label" at bounding box center [354, 43] width 68 height 13
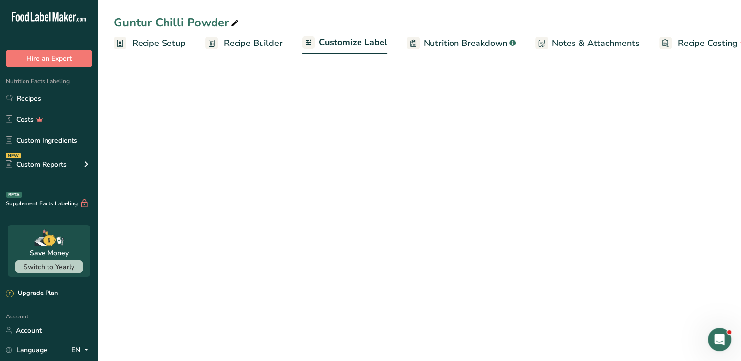
scroll to position [0, 22]
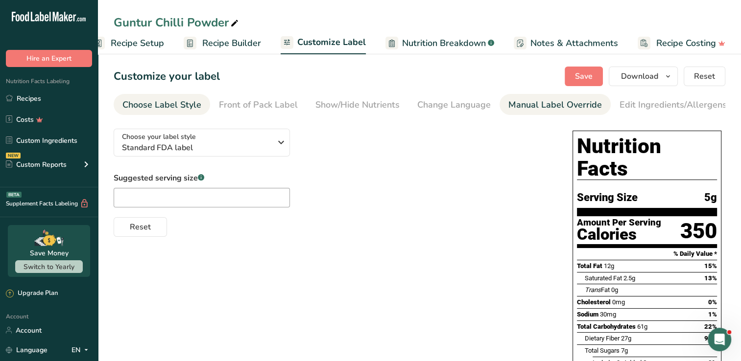
click at [515, 103] on div "Manual Label Override" at bounding box center [555, 104] width 94 height 13
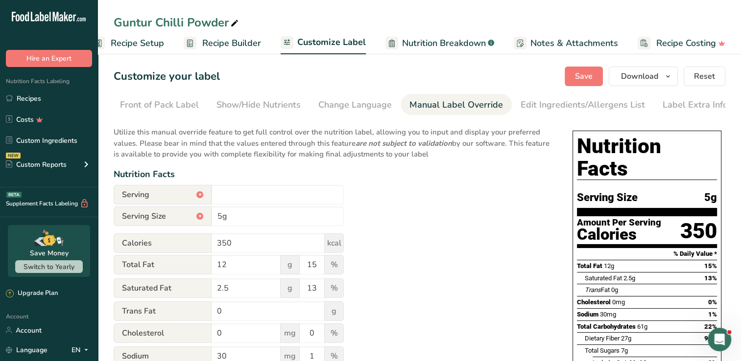
scroll to position [0, 100]
click at [281, 248] on input "350" at bounding box center [268, 244] width 113 height 20
type input "345"
click at [422, 267] on div "Utilize this manual override feature to get full control over the nutrition lab…" at bounding box center [333, 361] width 439 height 480
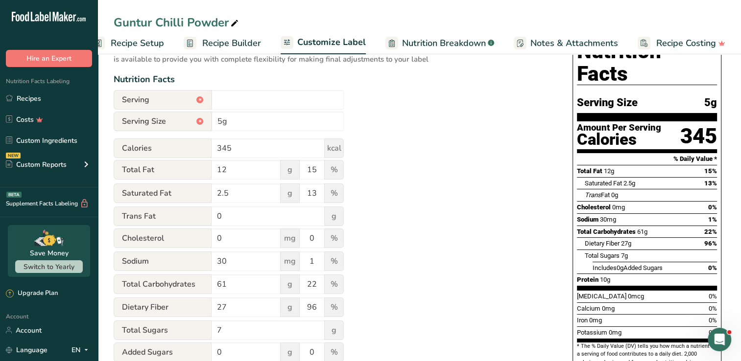
scroll to position [96, 0]
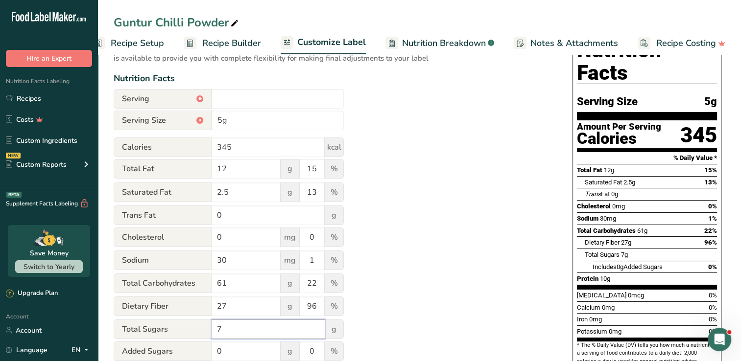
click at [239, 329] on input "7" at bounding box center [268, 330] width 113 height 20
type input "7.2"
click at [229, 357] on input "0" at bounding box center [246, 352] width 69 height 20
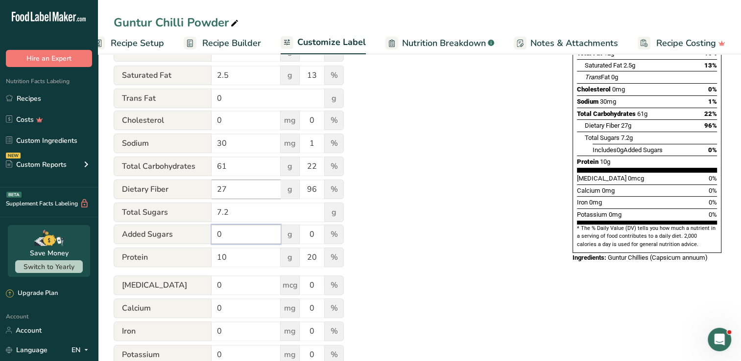
scroll to position [214, 0]
click at [239, 258] on input "10" at bounding box center [246, 257] width 69 height 20
type input "12"
click at [440, 253] on div "Utilize this manual override feature to get full control over the nutrition lab…" at bounding box center [333, 147] width 439 height 480
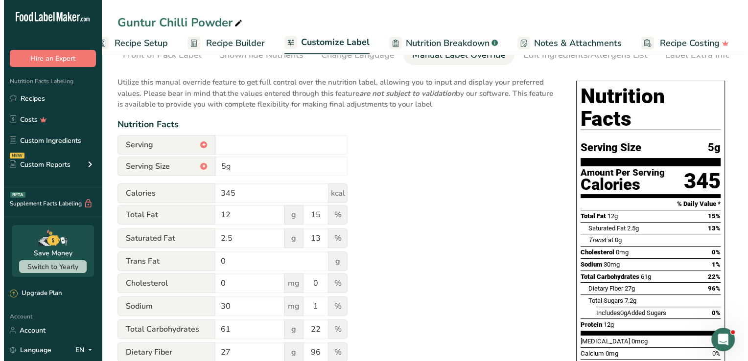
scroll to position [0, 0]
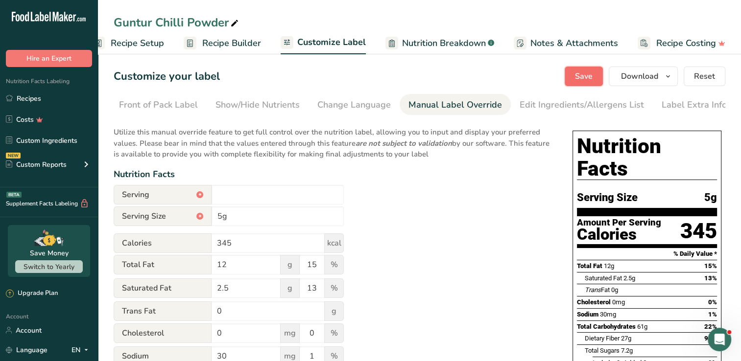
click at [588, 75] on span "Save" at bounding box center [584, 77] width 18 height 12
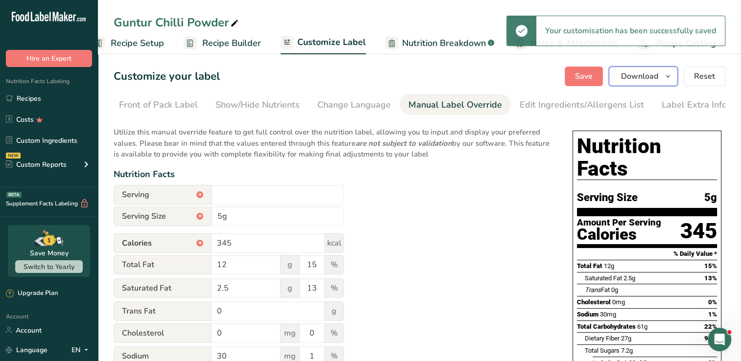
click at [669, 76] on icon "button" at bounding box center [668, 77] width 8 height 12
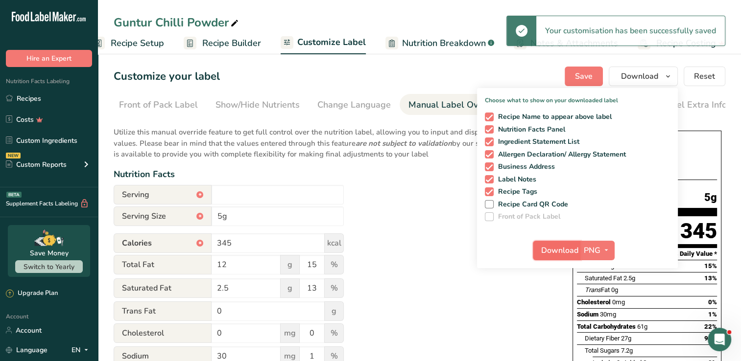
click at [565, 248] on span "Download" at bounding box center [559, 251] width 37 height 12
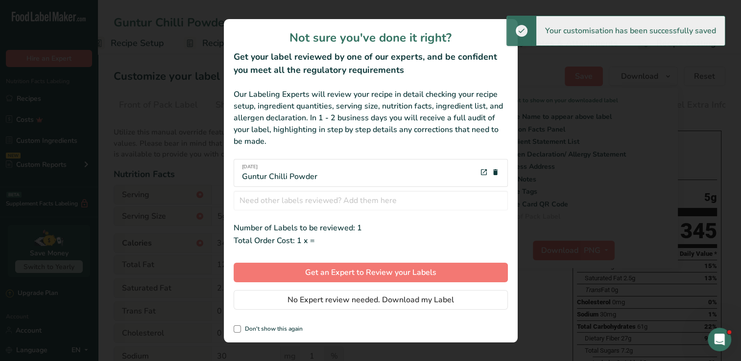
scroll to position [0, 14]
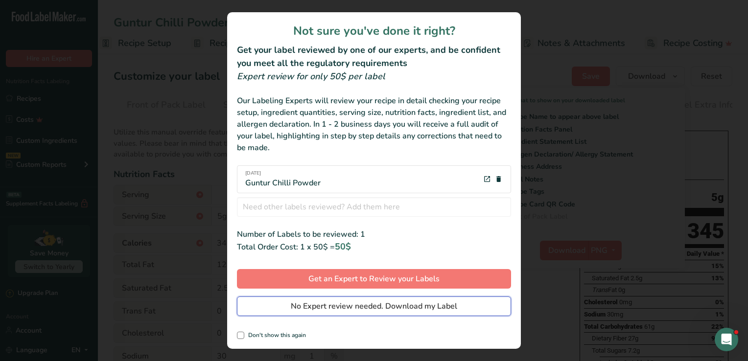
click at [398, 305] on span "No Expert review needed. Download my Label" at bounding box center [374, 307] width 167 height 12
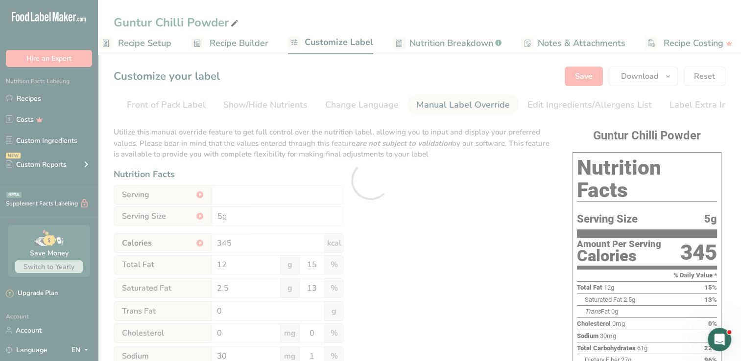
scroll to position [0, 0]
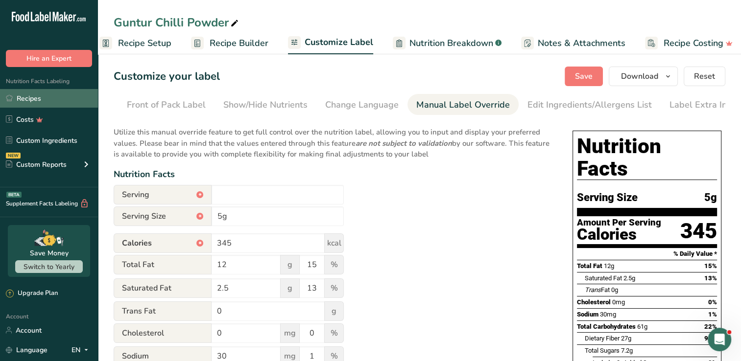
click at [34, 99] on link "Recipes" at bounding box center [49, 98] width 98 height 19
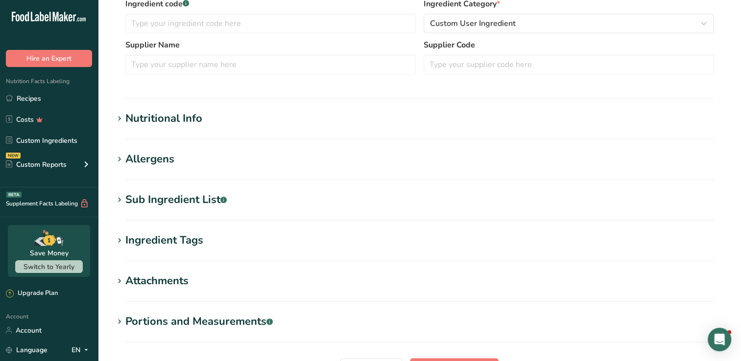
scroll to position [270, 0]
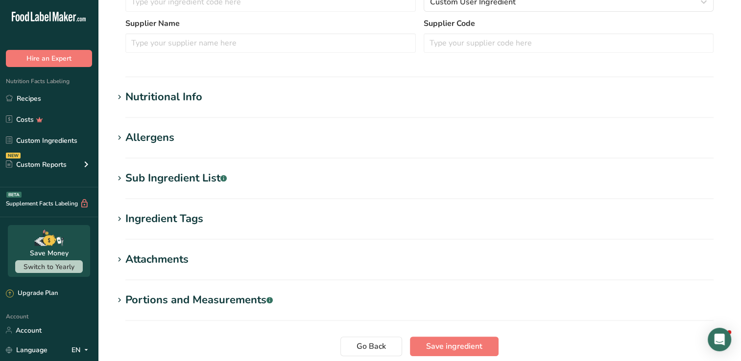
type input "Lakadong Turmeric"
type input "100"
click at [211, 97] on h1 "Nutritional Info" at bounding box center [420, 97] width 612 height 16
type input "345"
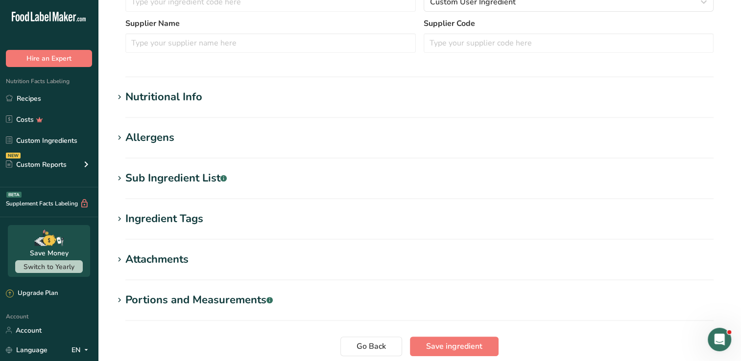
type KJ "1443.5"
type Fat "15"
type Fat "2.5"
type Fat "0"
type input "0"
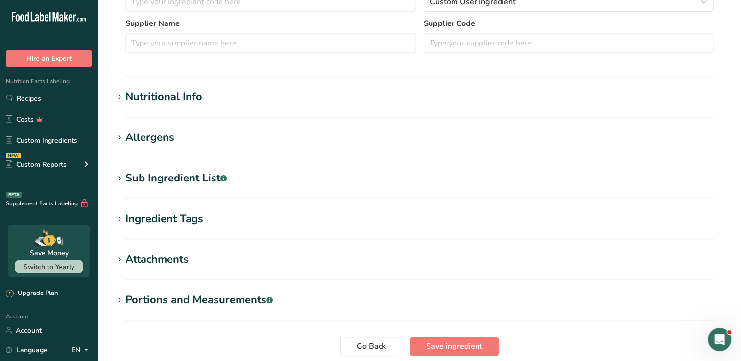
type input "30"
type Carbohydrates "61"
type Fiber "27"
type Sugars "7.2"
type Sugars "0"
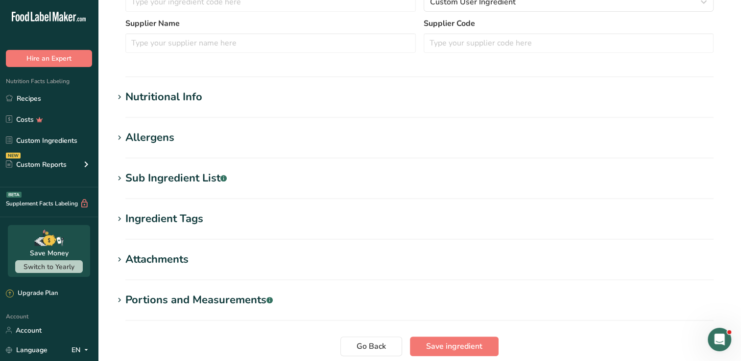
type input "12"
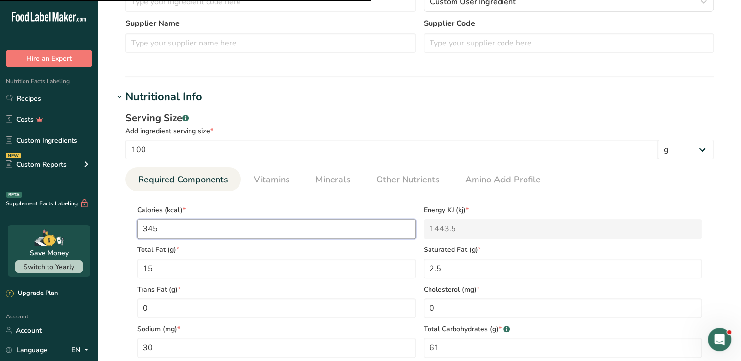
click at [174, 236] on input "345" at bounding box center [276, 229] width 279 height 20
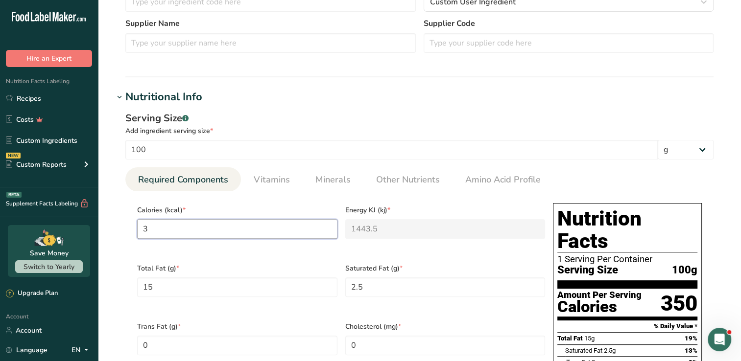
type input "35"
type KJ "146.4"
type input "353"
type KJ "1477"
type input "353"
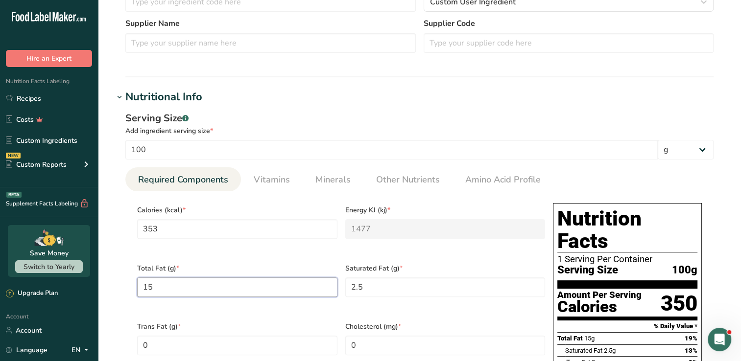
click at [277, 281] on Fat "15" at bounding box center [237, 288] width 200 height 20
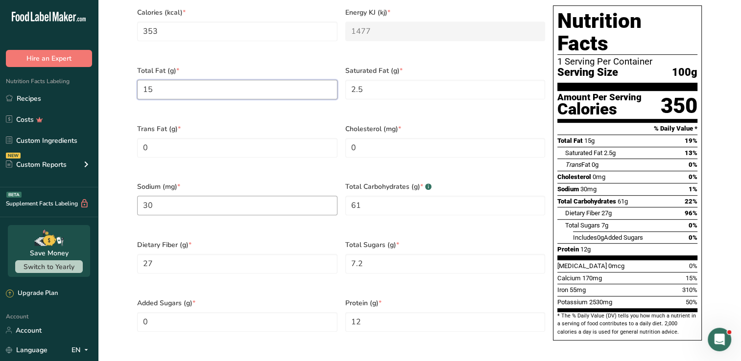
scroll to position [470, 0]
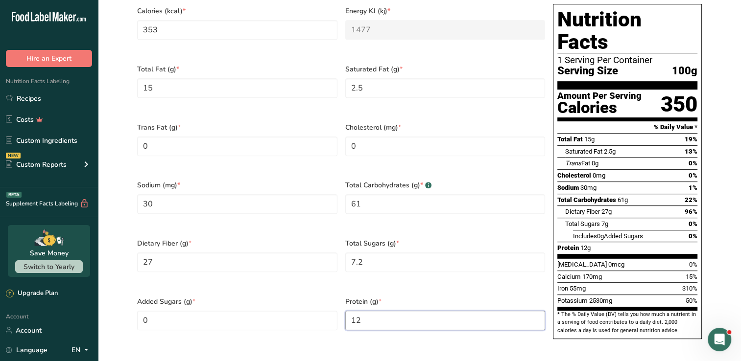
click at [367, 311] on input "12" at bounding box center [445, 321] width 200 height 20
type input "0"
type input "9.63"
click at [360, 194] on Carbohydrates "61" at bounding box center [445, 204] width 200 height 20
type Carbohydrates "69.2"
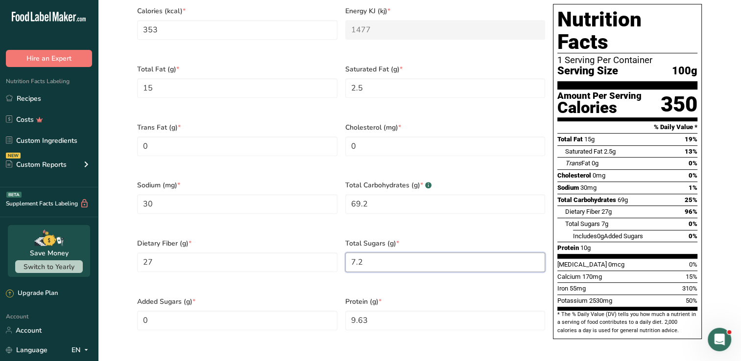
click at [411, 253] on Sugars "7.2" at bounding box center [445, 263] width 200 height 20
type Sugars "0"
type Sugars "4.31"
click at [221, 79] on Fat "15" at bounding box center [237, 88] width 200 height 20
type Fat "0"
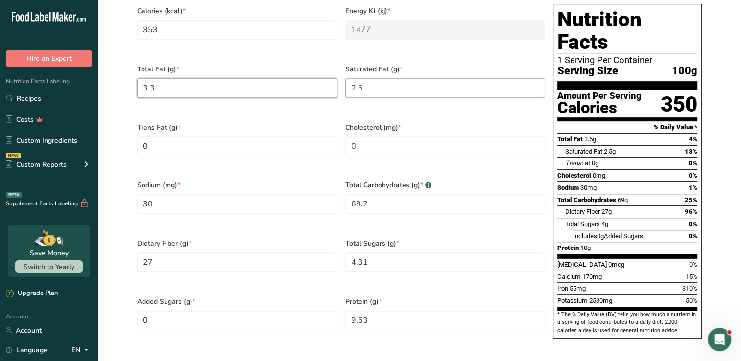
type Fat "3.3"
click at [372, 88] on Fat "2.5" at bounding box center [445, 88] width 200 height 20
type Fat "0"
type Fat "1.9"
click at [192, 253] on Fiber "27" at bounding box center [237, 263] width 200 height 20
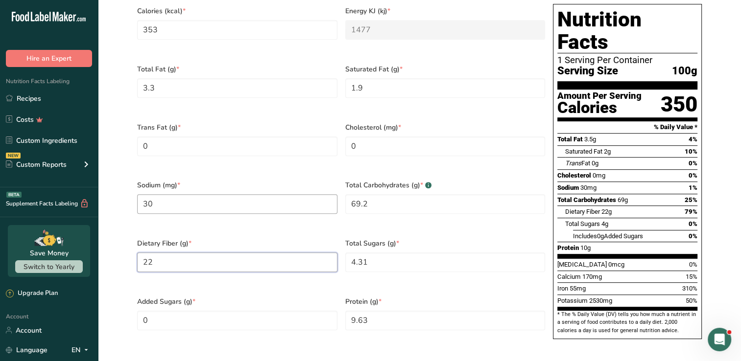
type Fiber "22"
click at [206, 194] on input "30" at bounding box center [237, 204] width 200 height 20
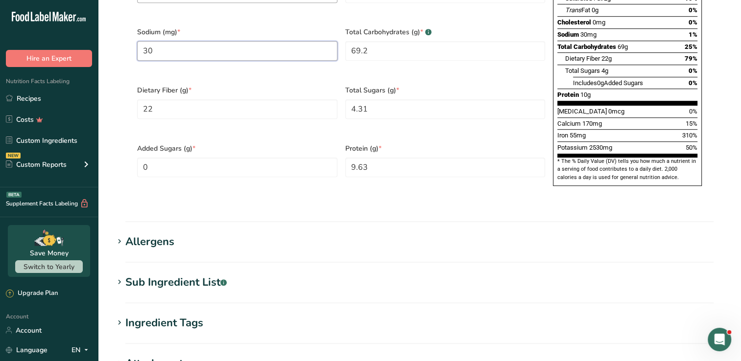
scroll to position [624, 0]
click at [252, 175] on section "Calories (kcal) * 353 Energy KJ (kj) * 1477 Total Fat (g) * 3.3 Saturated Fat (…" at bounding box center [419, 20] width 588 height 365
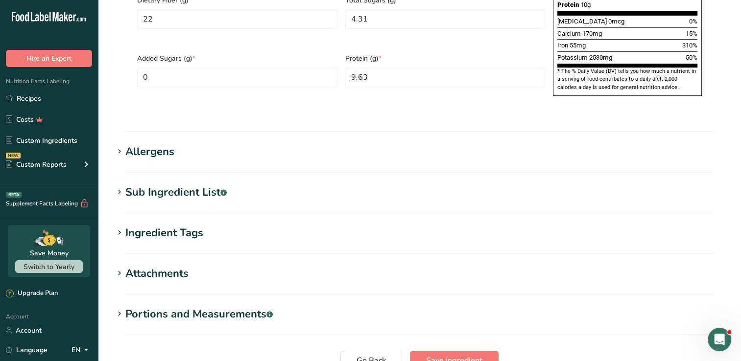
scroll to position [781, 0]
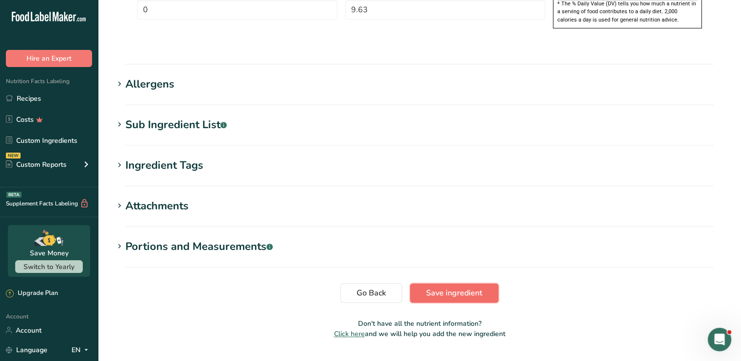
click at [438, 288] on span "Save ingredient" at bounding box center [454, 294] width 56 height 12
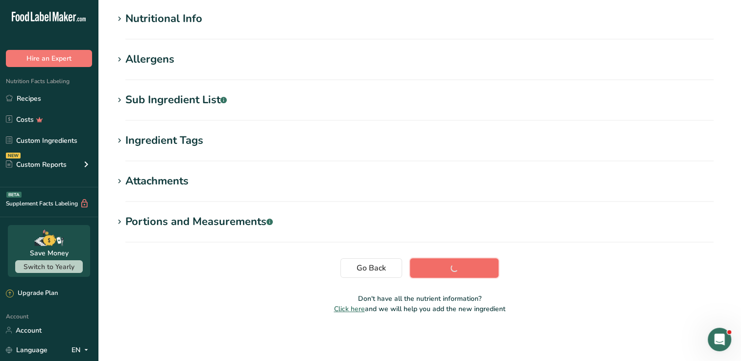
scroll to position [116, 0]
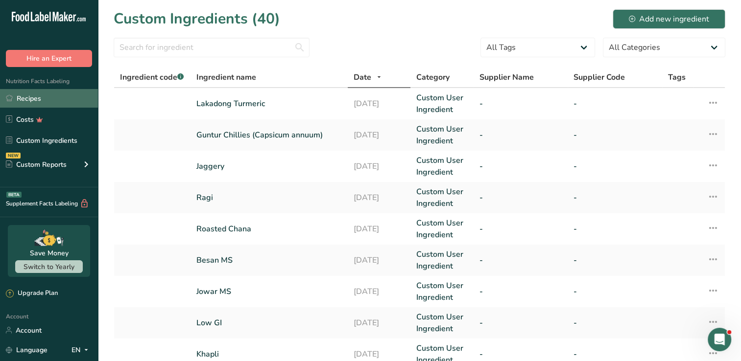
click at [44, 95] on link "Recipes" at bounding box center [49, 98] width 98 height 19
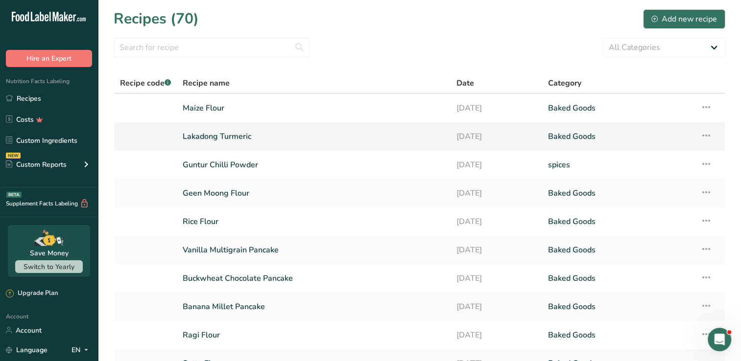
click at [219, 129] on link "Lakadong Turmeric" at bounding box center [314, 136] width 262 height 21
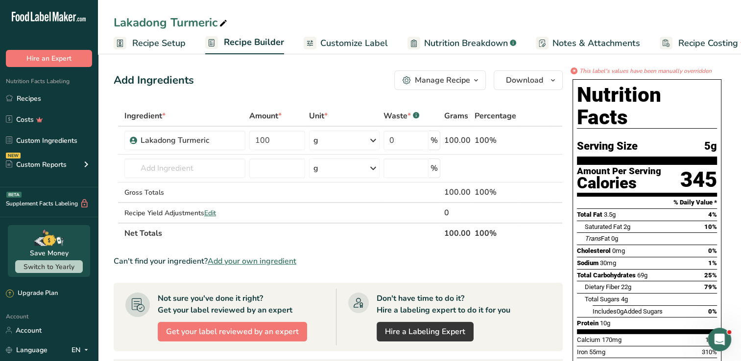
click at [376, 40] on span "Customize Label" at bounding box center [354, 43] width 68 height 13
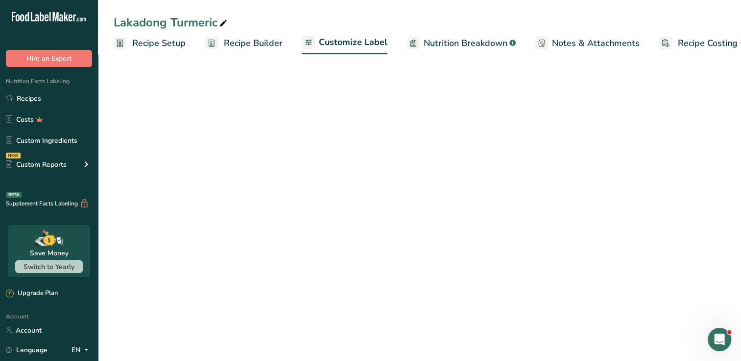
scroll to position [0, 22]
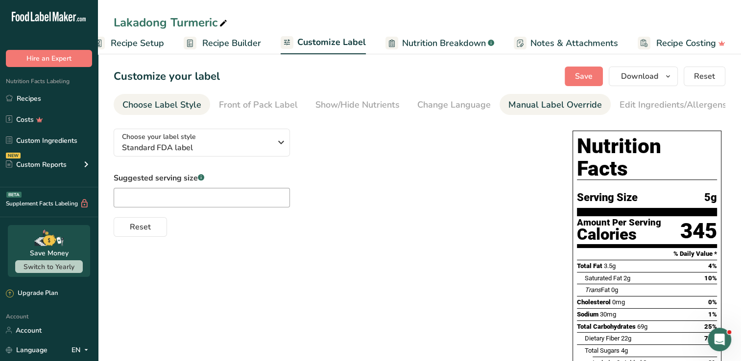
click at [515, 105] on div "Manual Label Override" at bounding box center [555, 104] width 94 height 13
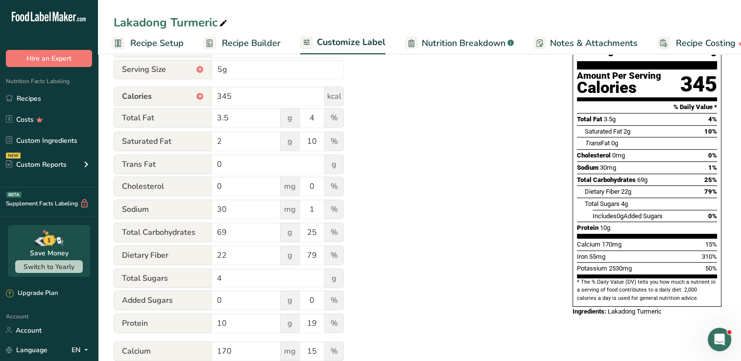
scroll to position [138, 0]
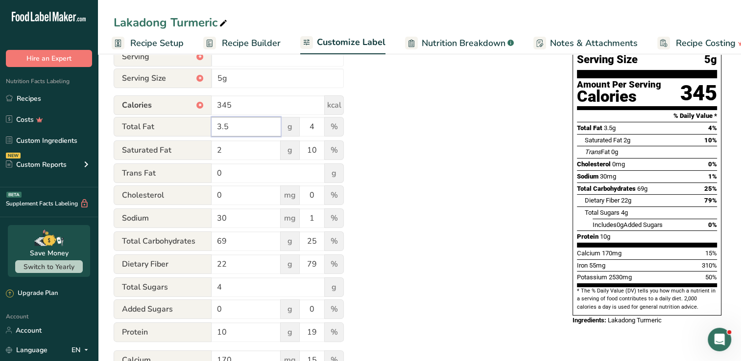
click at [256, 132] on input "3.5" at bounding box center [246, 127] width 69 height 20
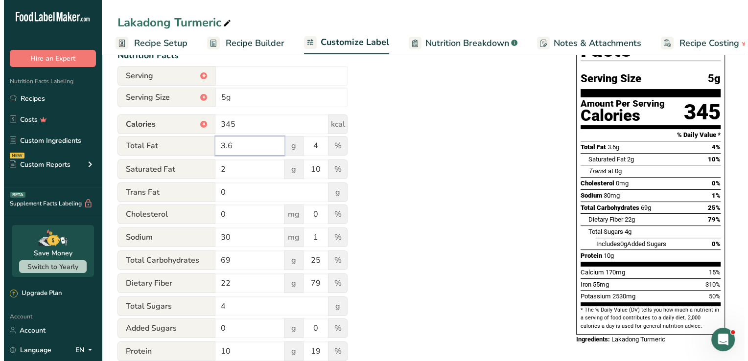
scroll to position [104, 0]
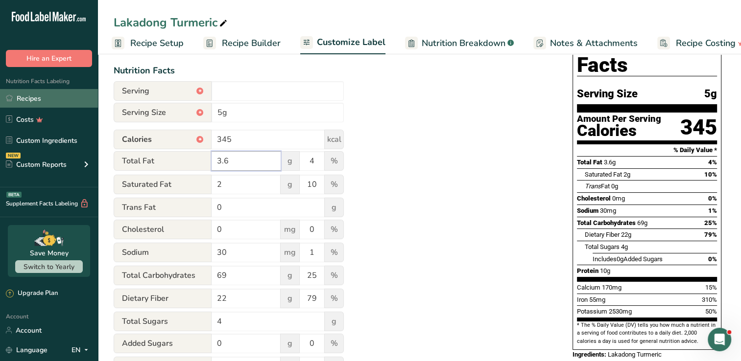
type input "3.6"
click at [45, 99] on link "Recipes" at bounding box center [49, 98] width 98 height 19
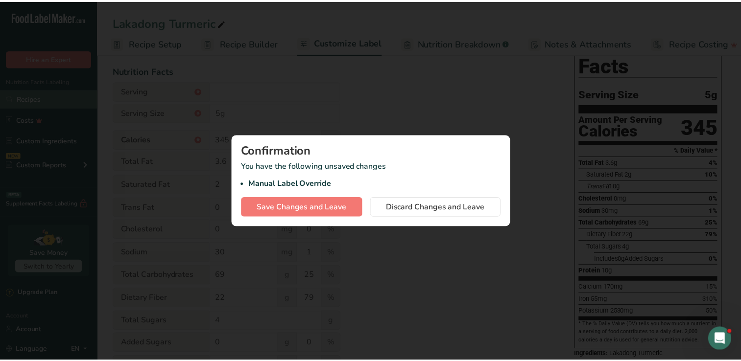
scroll to position [0, 92]
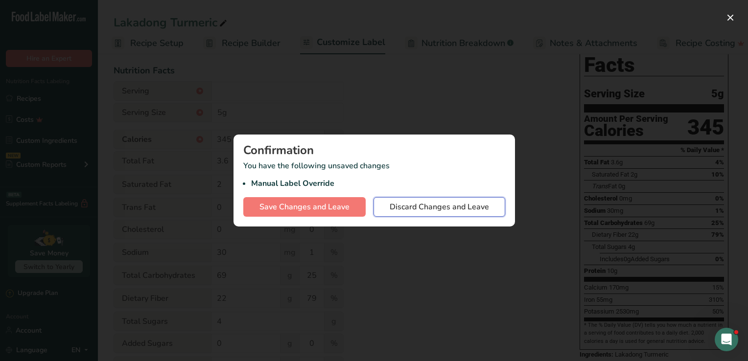
click at [421, 212] on span "Discard Changes and Leave" at bounding box center [439, 207] width 99 height 12
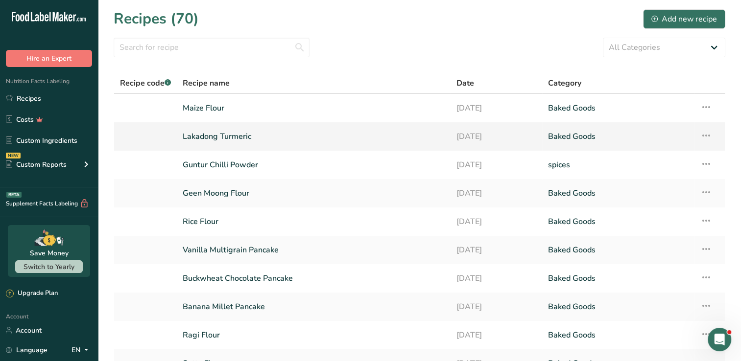
click at [231, 132] on link "Lakadong Turmeric" at bounding box center [314, 136] width 262 height 21
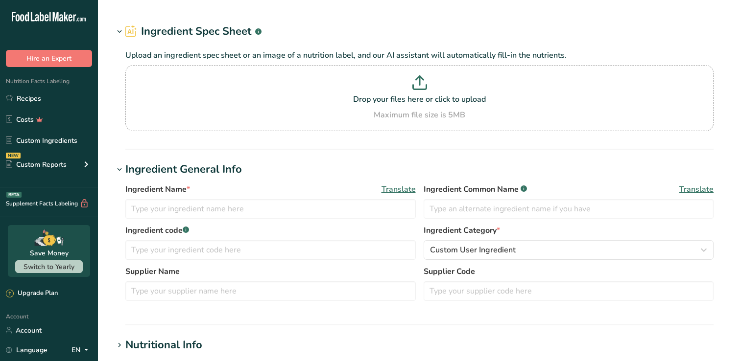
type input "Lakadong Turmeric"
type input "100"
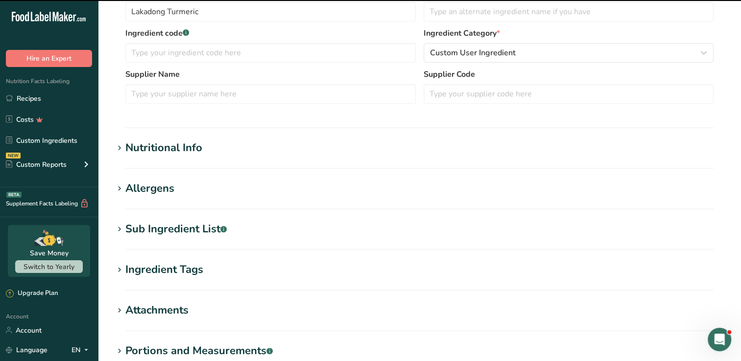
click at [290, 140] on h1 "Nutritional Info" at bounding box center [420, 148] width 612 height 16
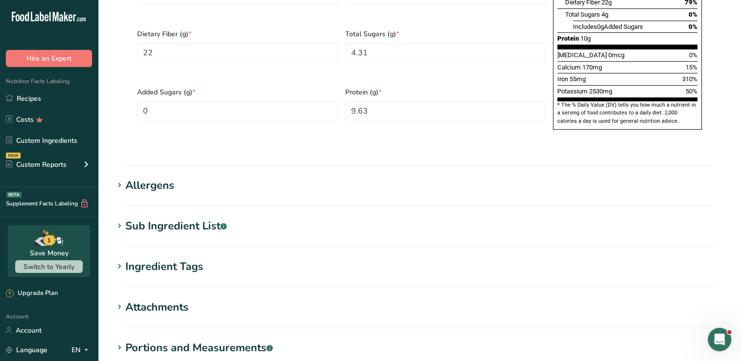
scroll to position [781, 0]
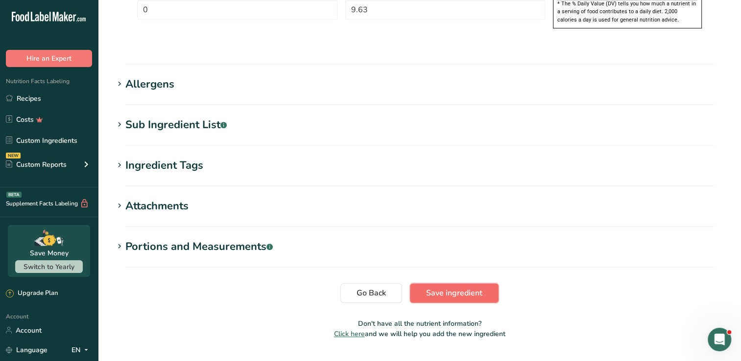
click at [465, 288] on span "Save ingredient" at bounding box center [454, 294] width 56 height 12
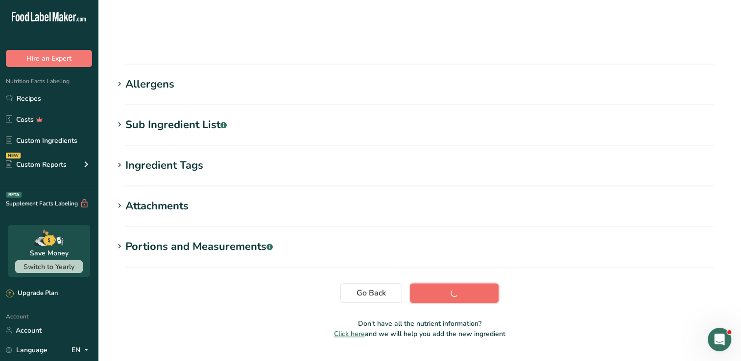
scroll to position [116, 0]
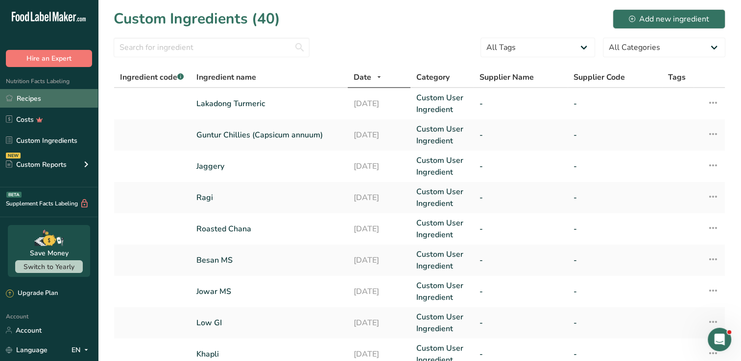
click at [36, 95] on link "Recipes" at bounding box center [49, 98] width 98 height 19
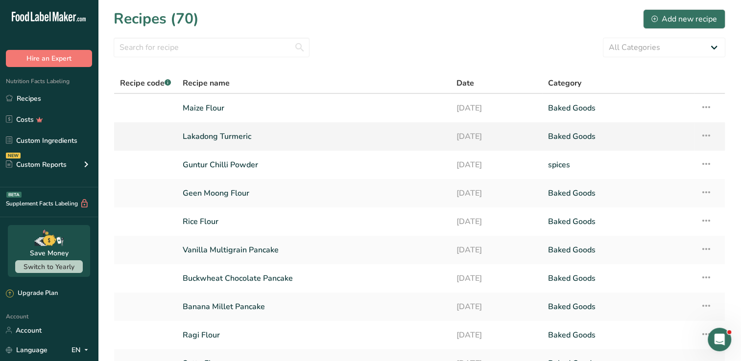
click at [227, 133] on link "Lakadong Turmeric" at bounding box center [314, 136] width 262 height 21
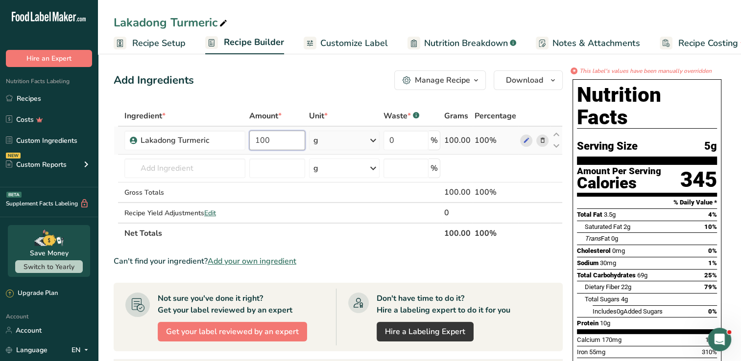
click at [284, 136] on input "100" at bounding box center [277, 141] width 56 height 20
type input "1"
type input "0"
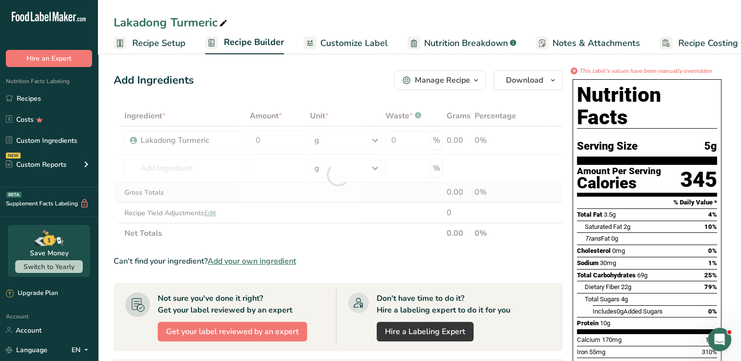
click at [213, 193] on div "Ingredient * Amount * Unit * Waste * .a-a{fill:#347362;}.b-a{fill:#fff;} Grams …" at bounding box center [338, 175] width 449 height 138
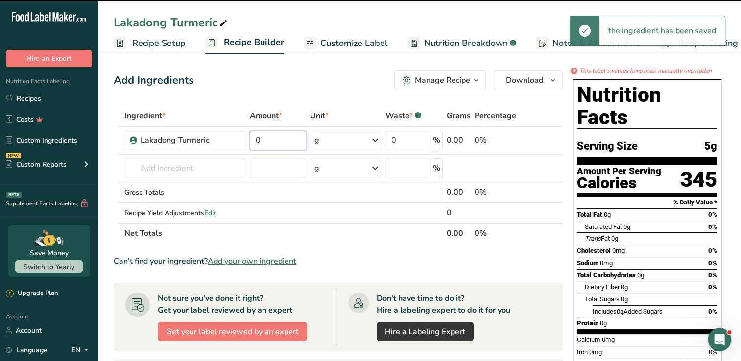
click at [269, 144] on input "0" at bounding box center [278, 141] width 56 height 20
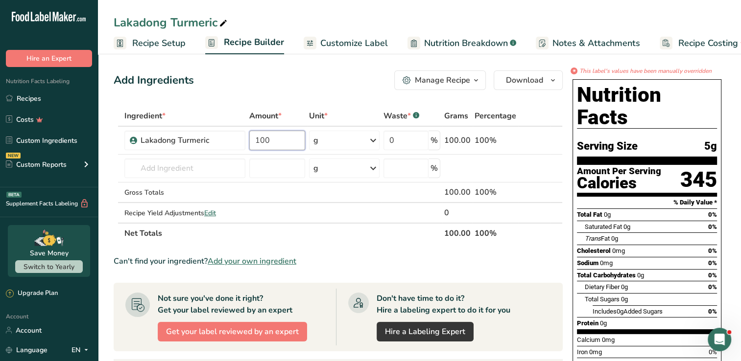
type input "100"
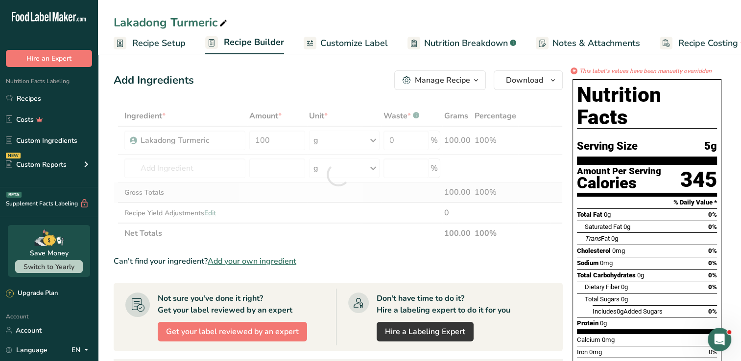
click at [131, 197] on div "Ingredient * Amount * Unit * Waste * .a-a{fill:#347362;}.b-a{fill:#fff;} Grams …" at bounding box center [338, 175] width 449 height 138
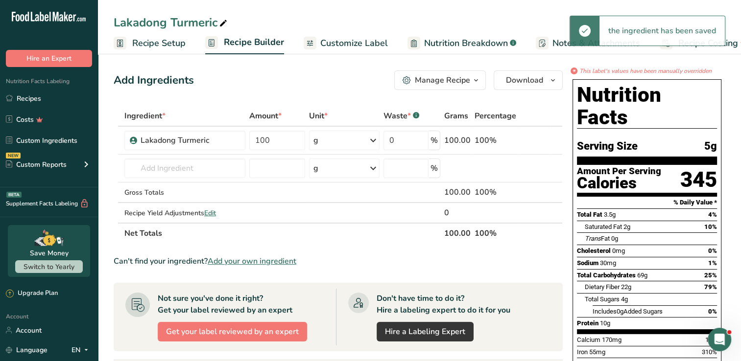
click at [347, 39] on span "Customize Label" at bounding box center [354, 43] width 68 height 13
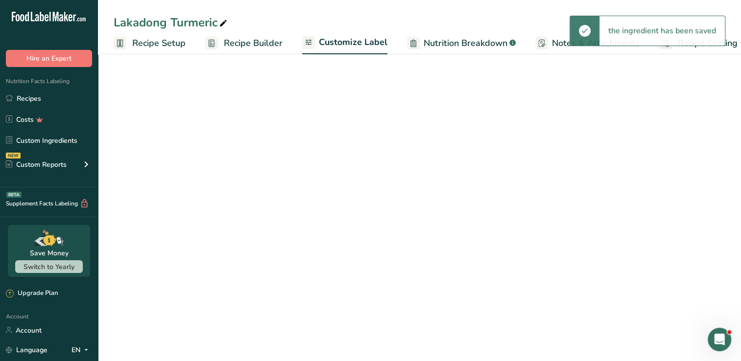
scroll to position [0, 22]
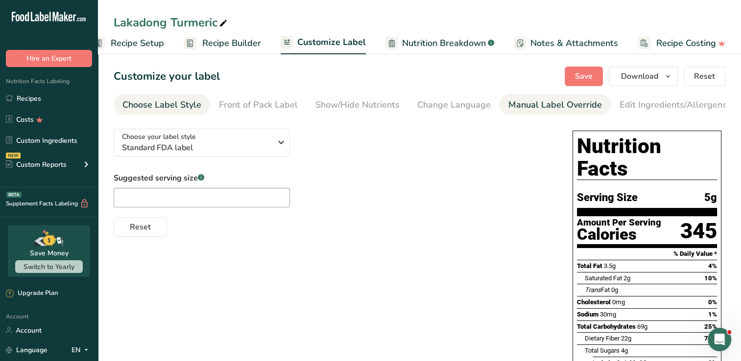
click at [513, 104] on div "Manual Label Override" at bounding box center [555, 104] width 94 height 13
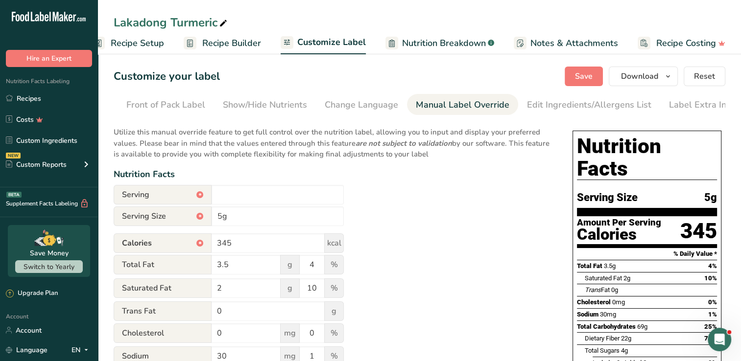
scroll to position [0, 100]
click at [268, 253] on input "345" at bounding box center [268, 244] width 113 height 20
type input "3"
type input "353"
click at [253, 271] on input "3.5" at bounding box center [246, 265] width 69 height 20
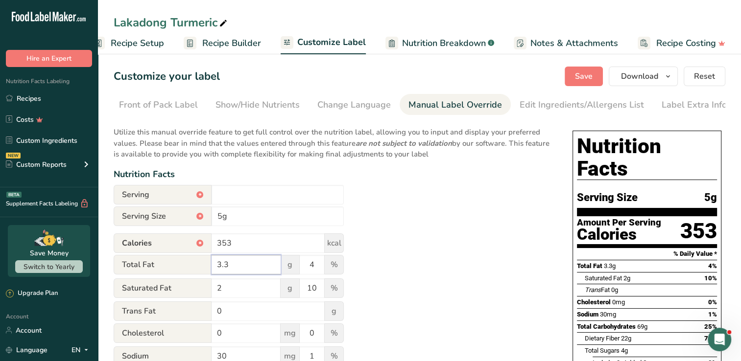
type input "3.3"
click at [421, 234] on div "Utilize this manual override feature to get full control over the nutrition lab…" at bounding box center [333, 349] width 439 height 457
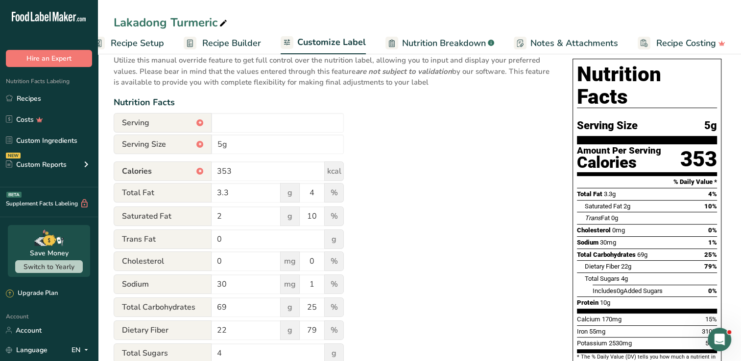
scroll to position [72, 0]
click at [253, 218] on input "2" at bounding box center [246, 216] width 69 height 20
type input "1.9"
click at [383, 214] on div "Utilize this manual override feature to get full control over the nutrition lab…" at bounding box center [333, 276] width 439 height 457
click at [256, 194] on input "3.3" at bounding box center [246, 193] width 69 height 20
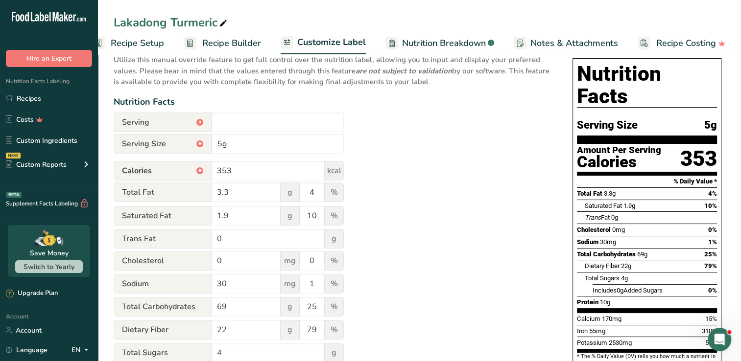
click at [424, 227] on div "Utilize this manual override feature to get full control over the nutrition lab…" at bounding box center [333, 276] width 439 height 457
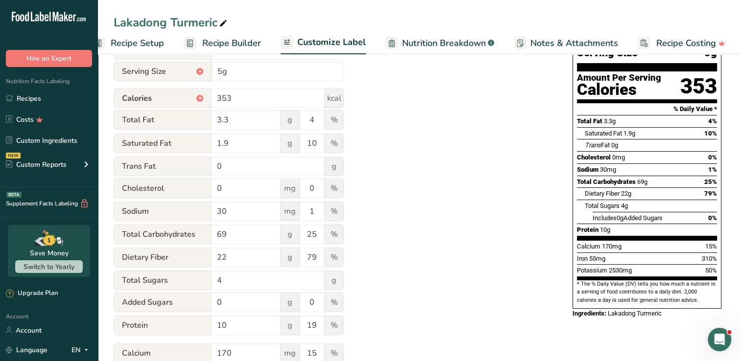
scroll to position [160, 0]
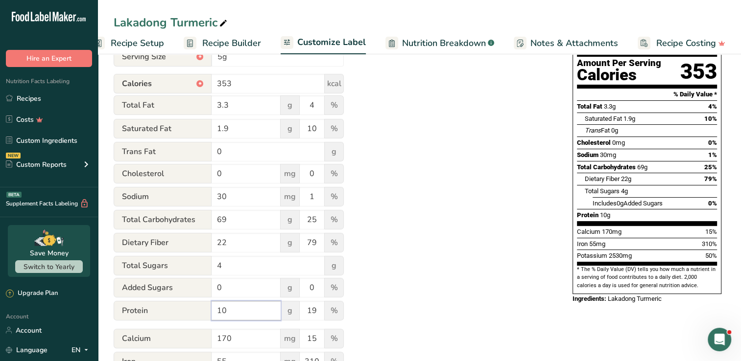
click at [260, 317] on input "10" at bounding box center [246, 311] width 69 height 20
type input "1"
type input "9.63"
click at [411, 280] on div "Utilize this manual override feature to get full control over the nutrition lab…" at bounding box center [333, 189] width 439 height 457
click at [241, 226] on input "69" at bounding box center [246, 220] width 69 height 20
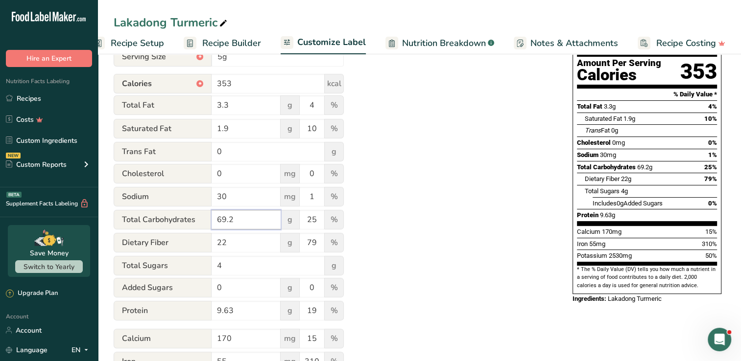
type input "69.2"
click at [382, 199] on div "Utilize this manual override feature to get full control over the nutrition lab…" at bounding box center [333, 189] width 439 height 457
click at [239, 267] on input "4" at bounding box center [268, 266] width 113 height 20
type input "4.31"
click at [413, 254] on div "Utilize this manual override feature to get full control over the nutrition lab…" at bounding box center [333, 189] width 439 height 457
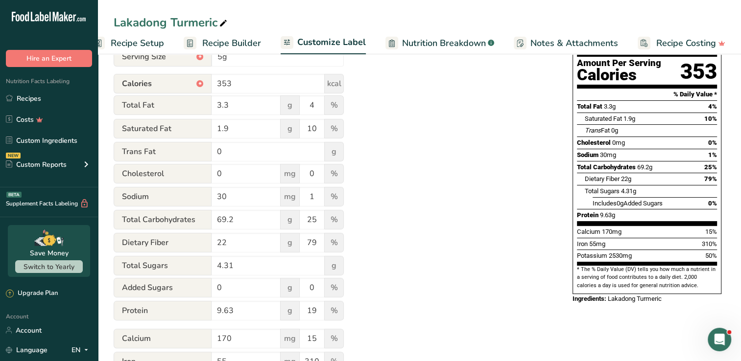
click at [407, 222] on div "Utilize this manual override feature to get full control over the nutrition lab…" at bounding box center [333, 189] width 439 height 457
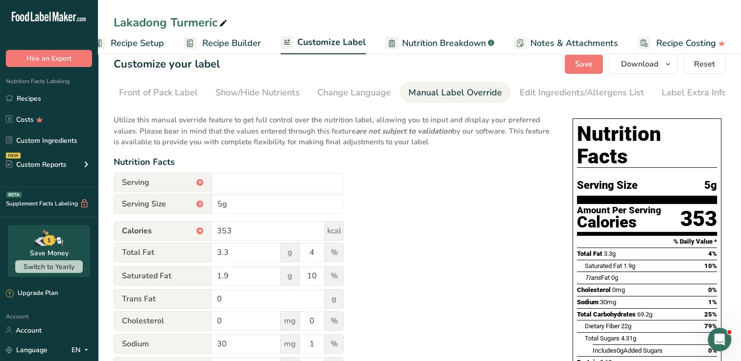
scroll to position [0, 0]
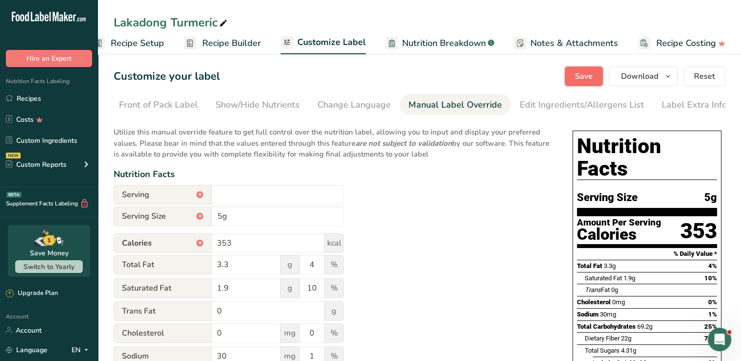
click at [587, 83] on button "Save" at bounding box center [584, 77] width 38 height 20
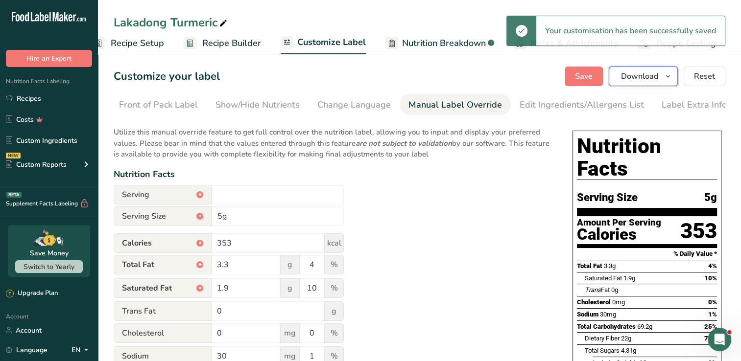
click at [671, 70] on button "Download" at bounding box center [643, 77] width 69 height 20
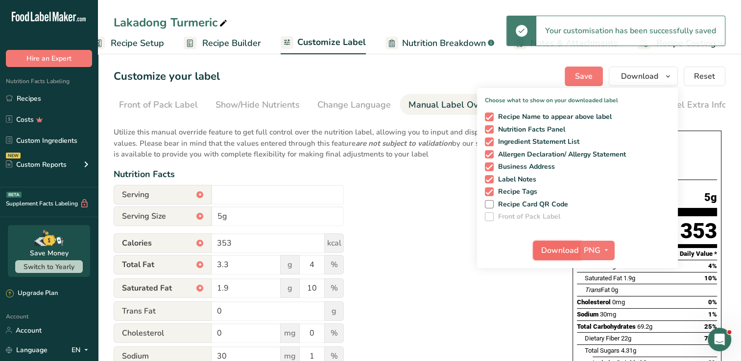
click at [566, 259] on button "Download" at bounding box center [557, 251] width 48 height 20
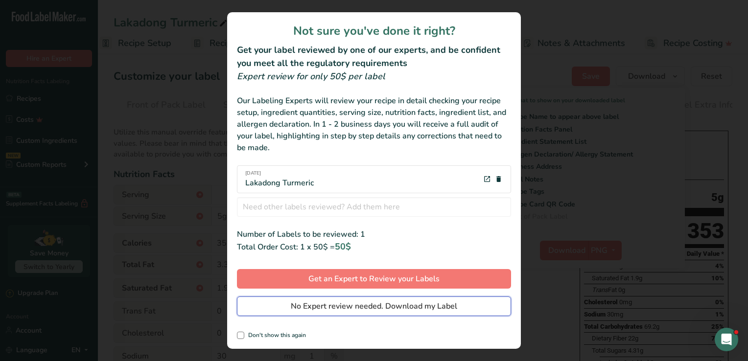
click at [432, 307] on span "No Expert review needed. Download my Label" at bounding box center [374, 307] width 167 height 12
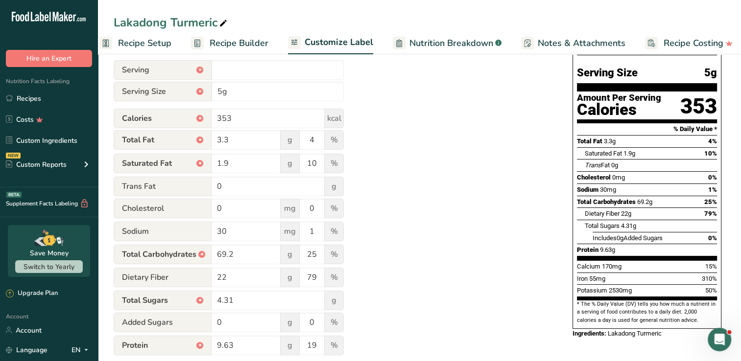
scroll to position [0, 0]
